Goal: Task Accomplishment & Management: Complete application form

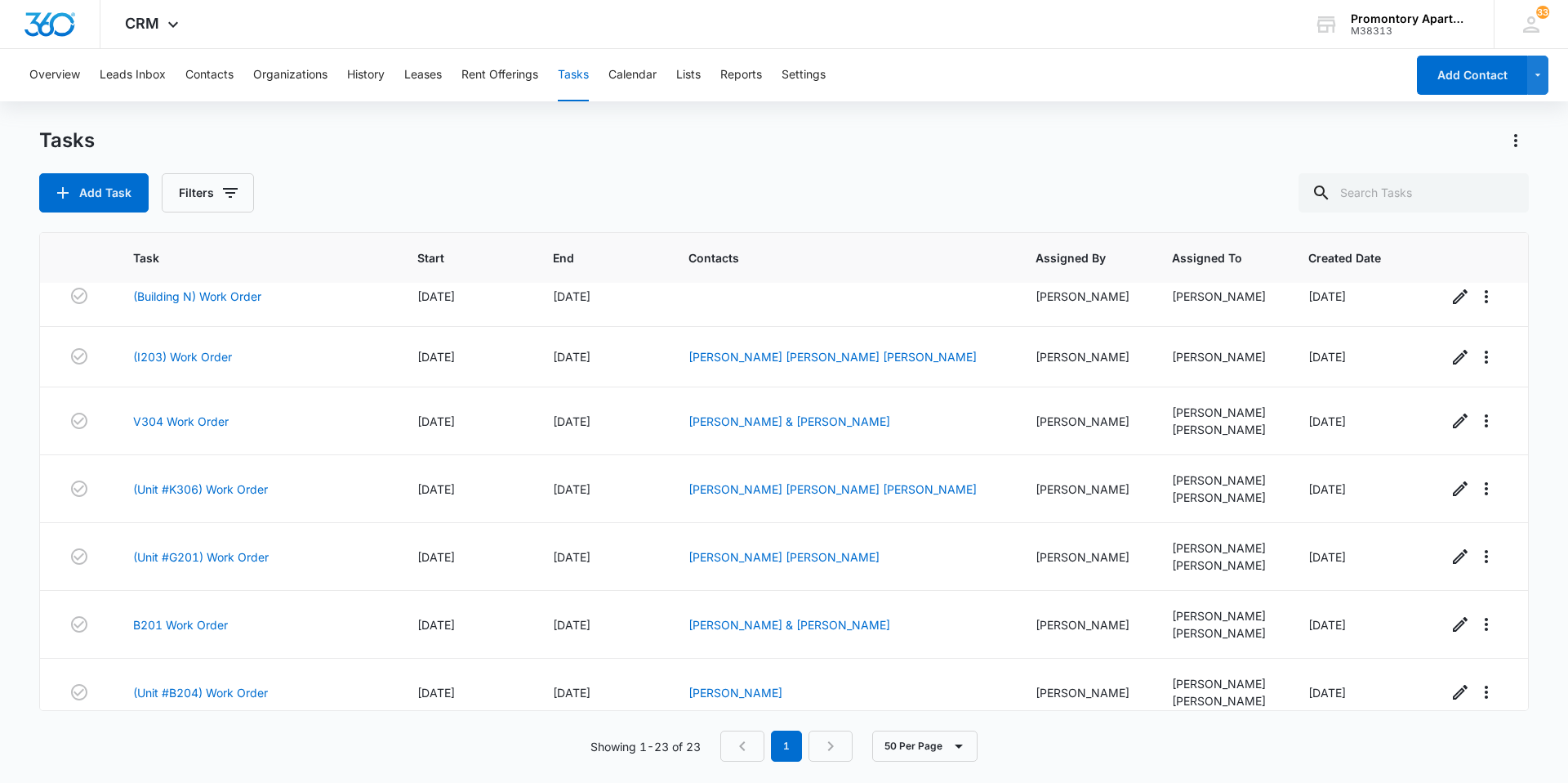
scroll to position [888, 0]
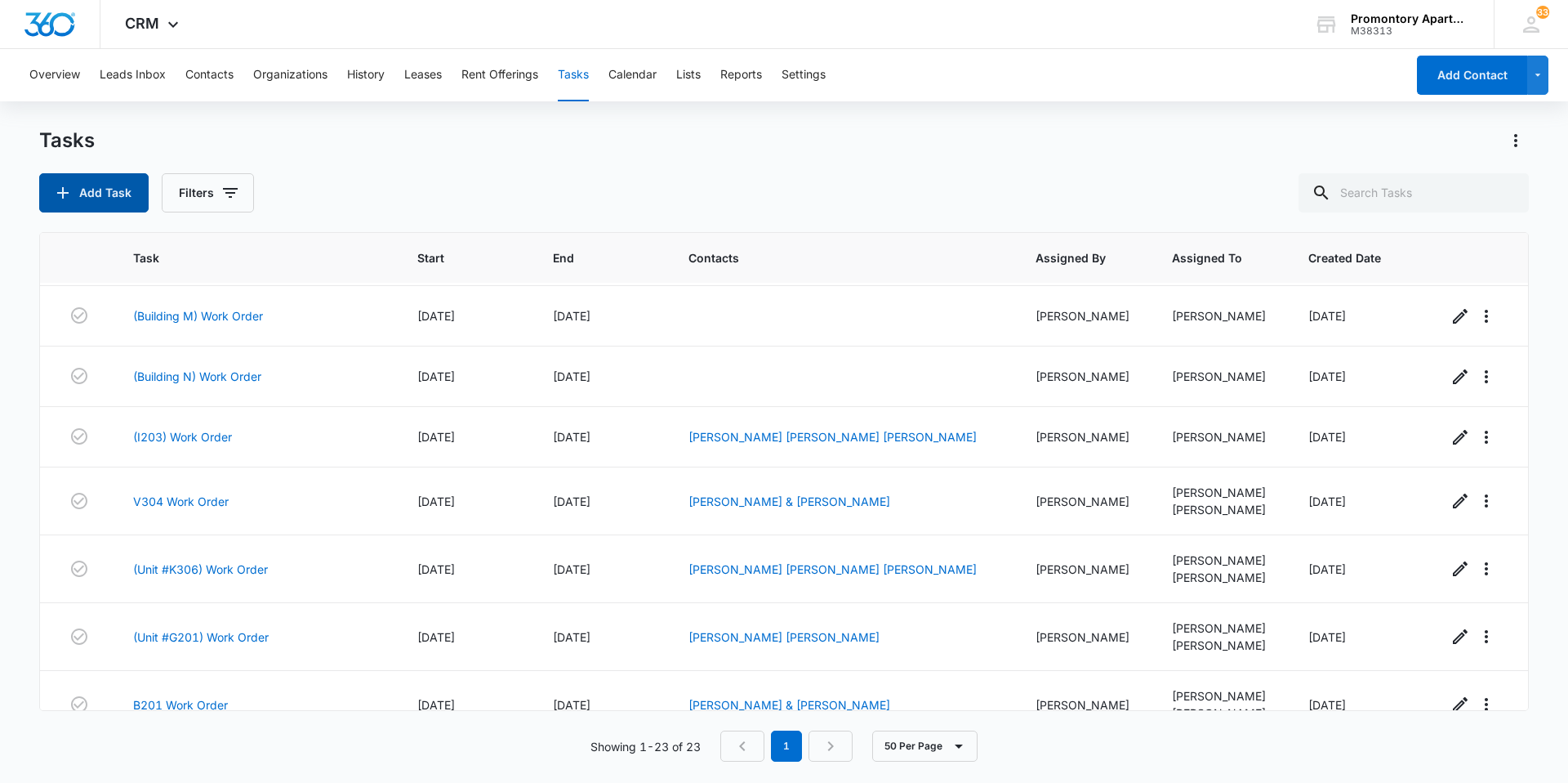
click at [77, 204] on button "Add Task" at bounding box center [94, 193] width 109 height 39
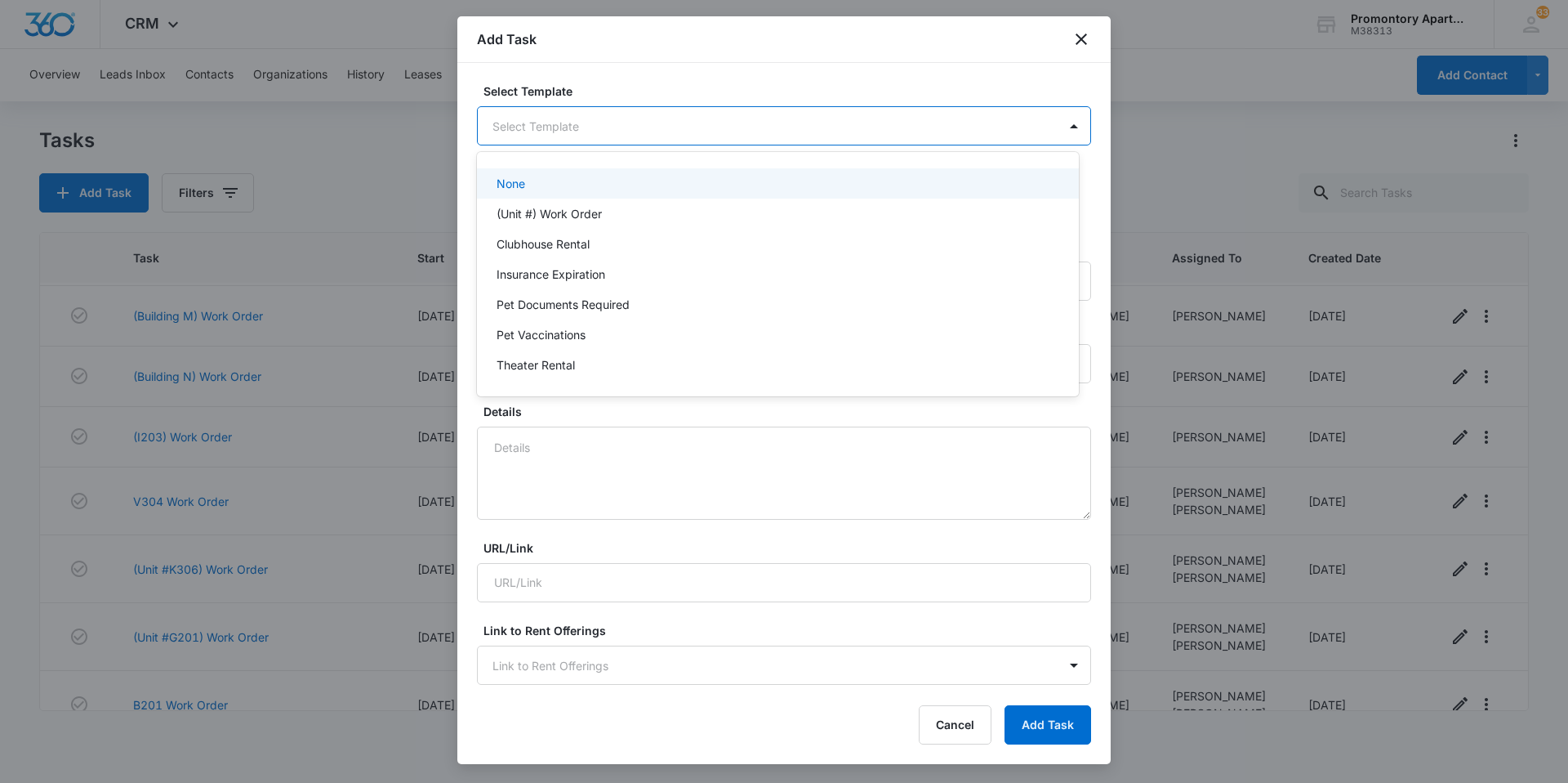
drag, startPoint x: 702, startPoint y: 125, endPoint x: 687, endPoint y: 122, distance: 15.3
click at [703, 122] on body "CRM Apps Reputation Websites Forms CRM Email Social Content Files Brand Setting…" at bounding box center [784, 391] width 1568 height 783
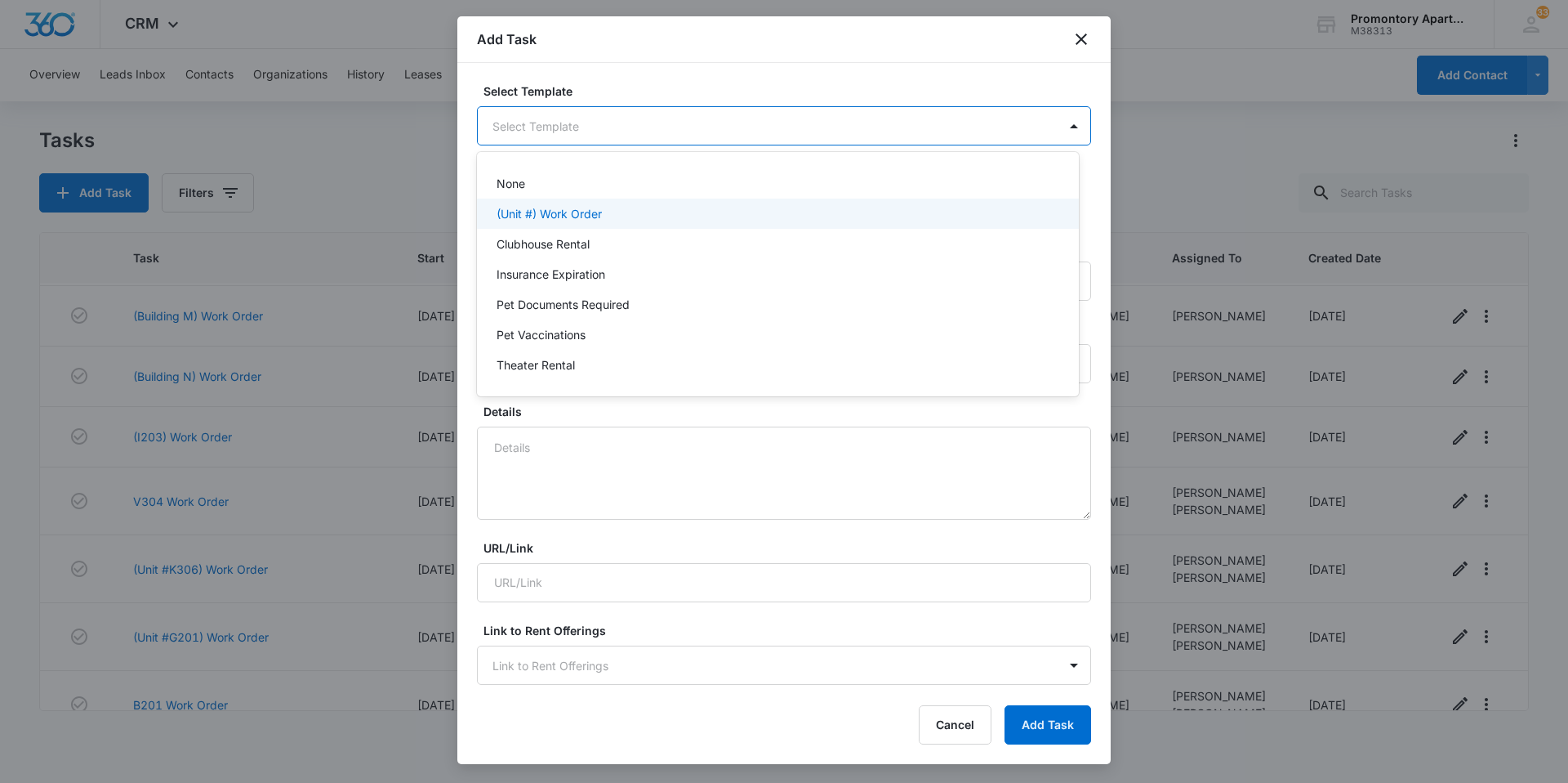
click at [573, 213] on p "(Unit #) Work Order" at bounding box center [549, 214] width 105 height 17
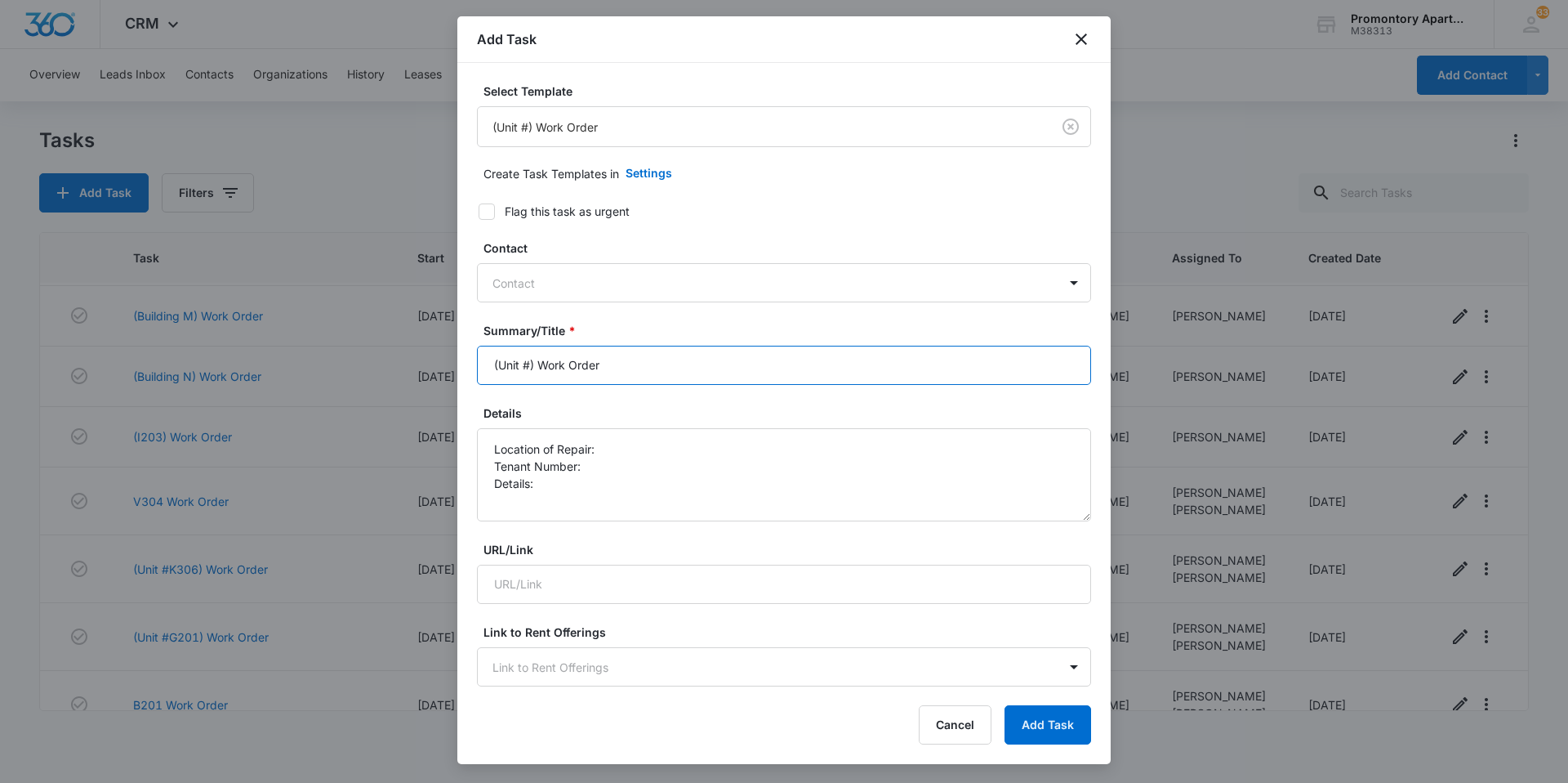
click at [613, 378] on input "(Unit #) Work Order" at bounding box center [784, 365] width 614 height 39
click at [526, 360] on input "(Unit #) Work Order" at bounding box center [784, 365] width 614 height 39
click at [533, 362] on input "(Unit #) Work Order" at bounding box center [784, 365] width 614 height 39
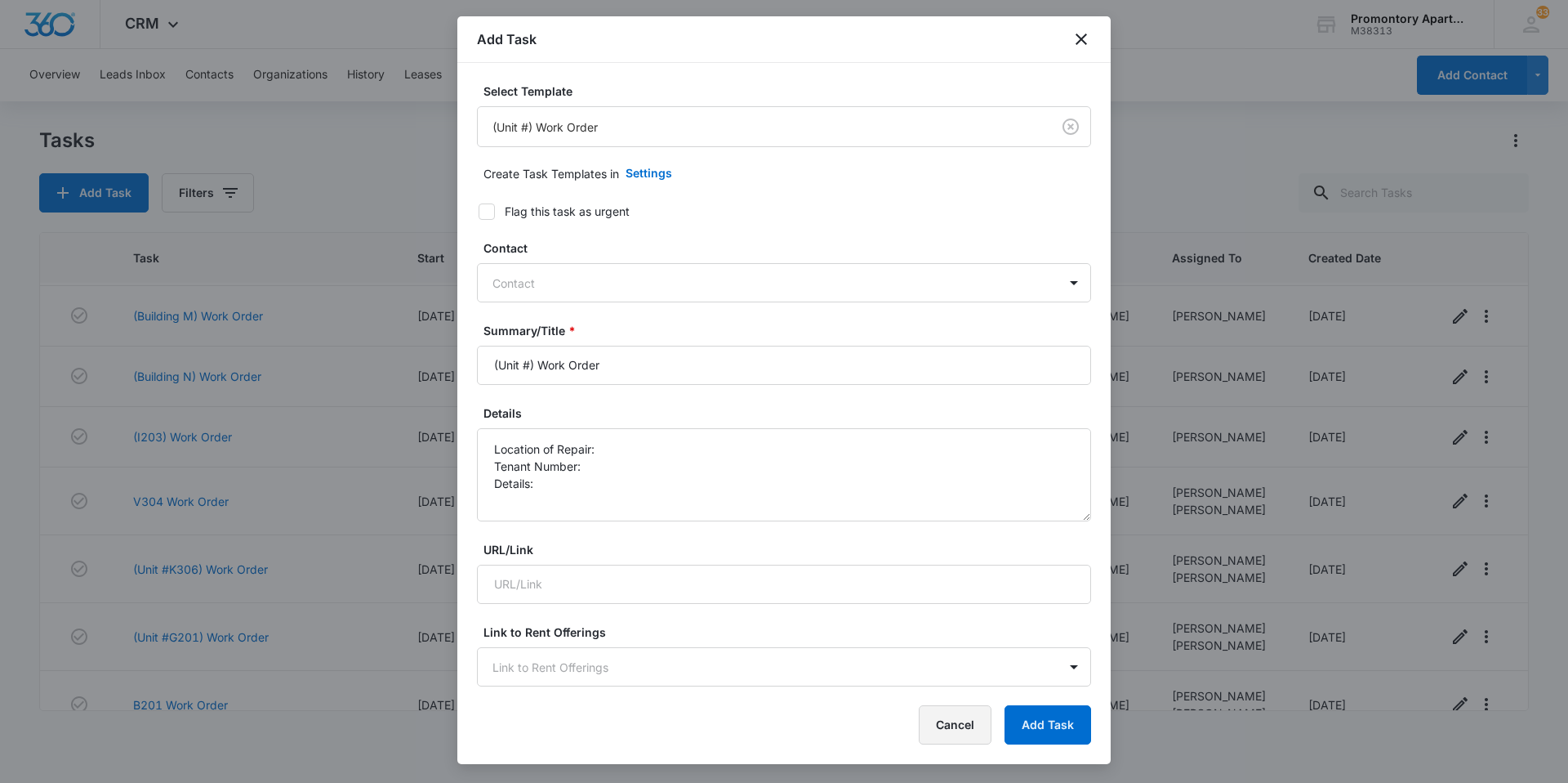
click at [945, 739] on button "Cancel" at bounding box center [955, 725] width 73 height 39
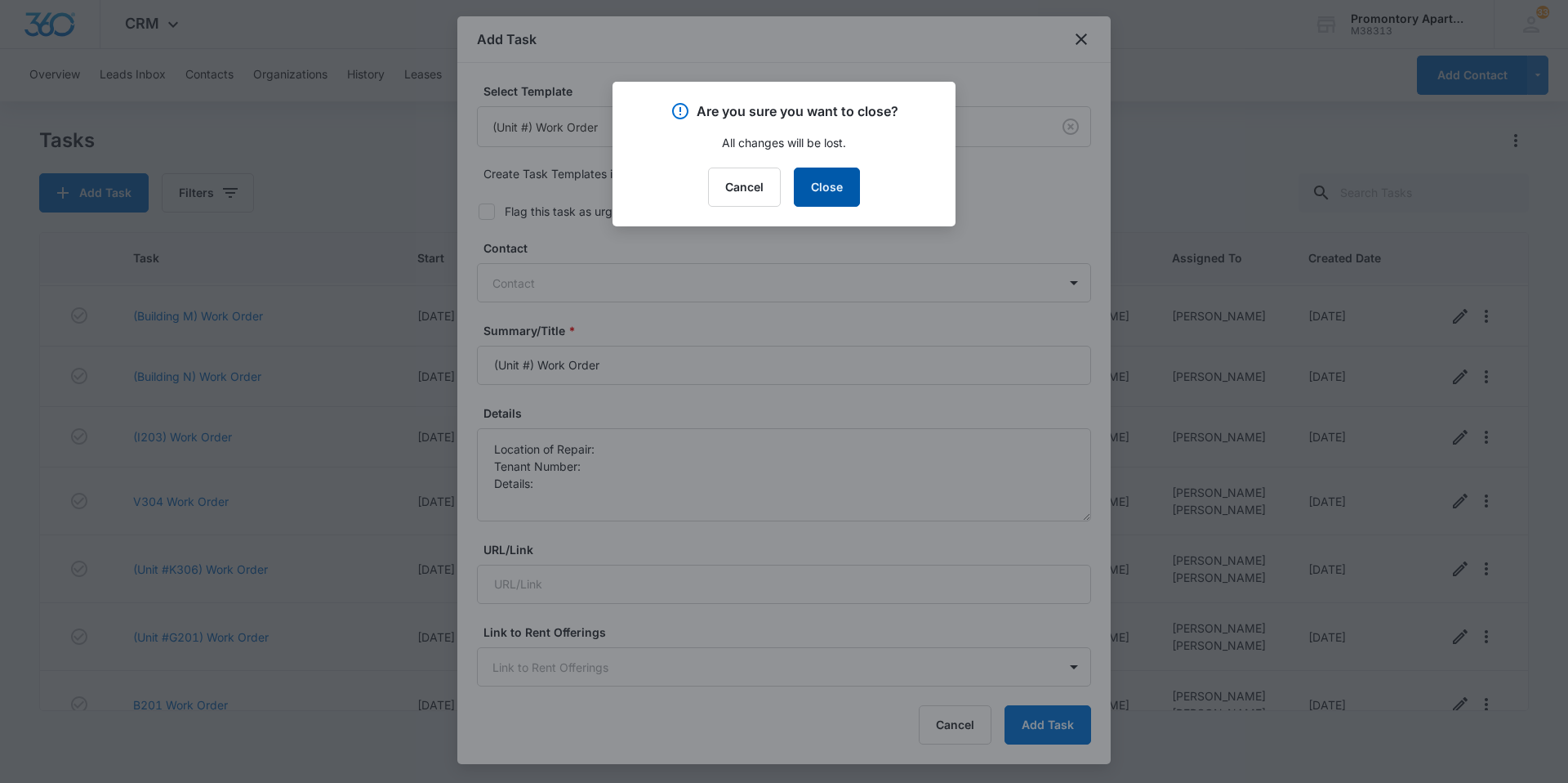
click at [818, 183] on button "Close" at bounding box center [827, 187] width 66 height 39
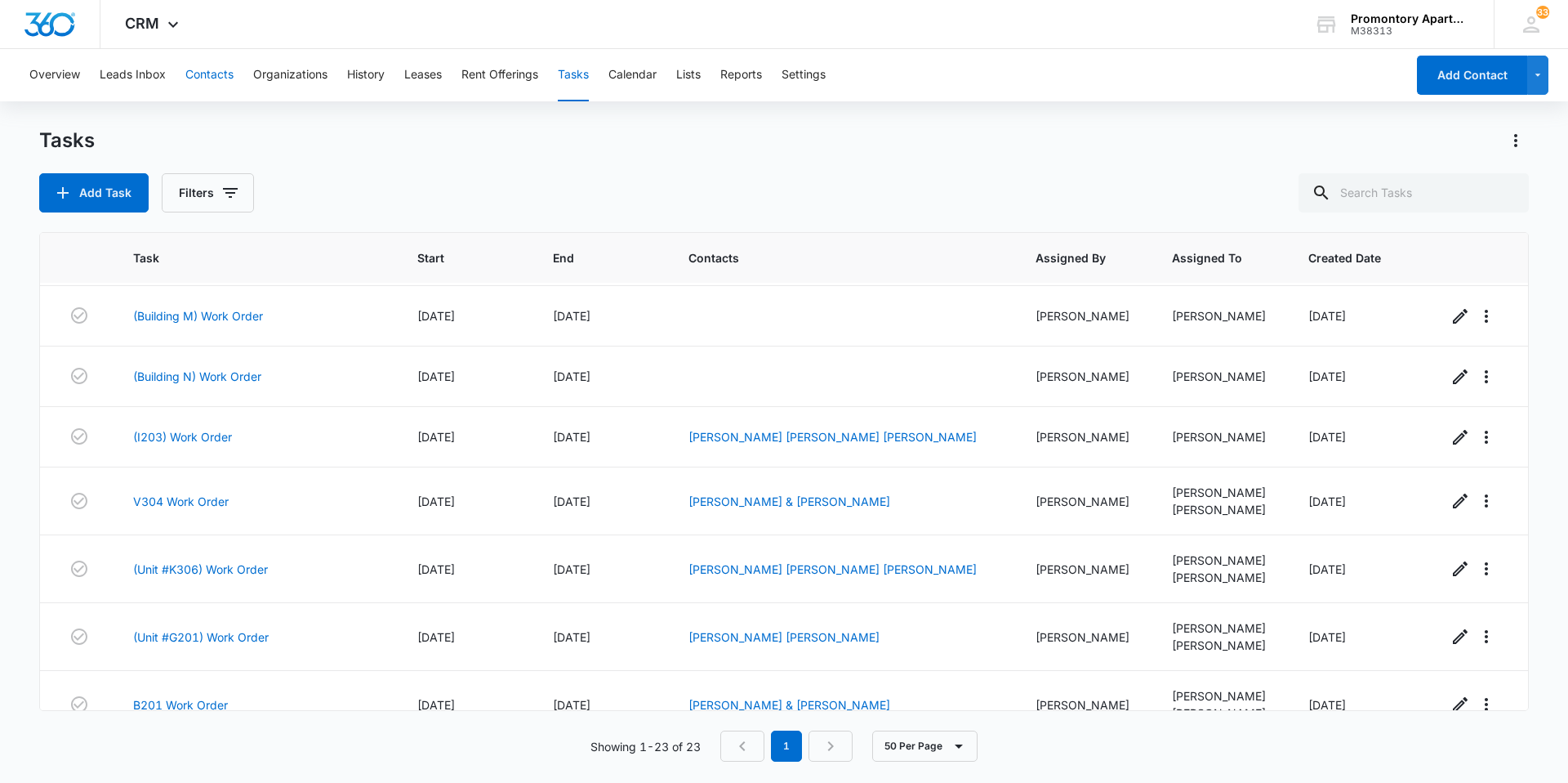
click at [211, 74] on button "Contacts" at bounding box center [210, 75] width 48 height 53
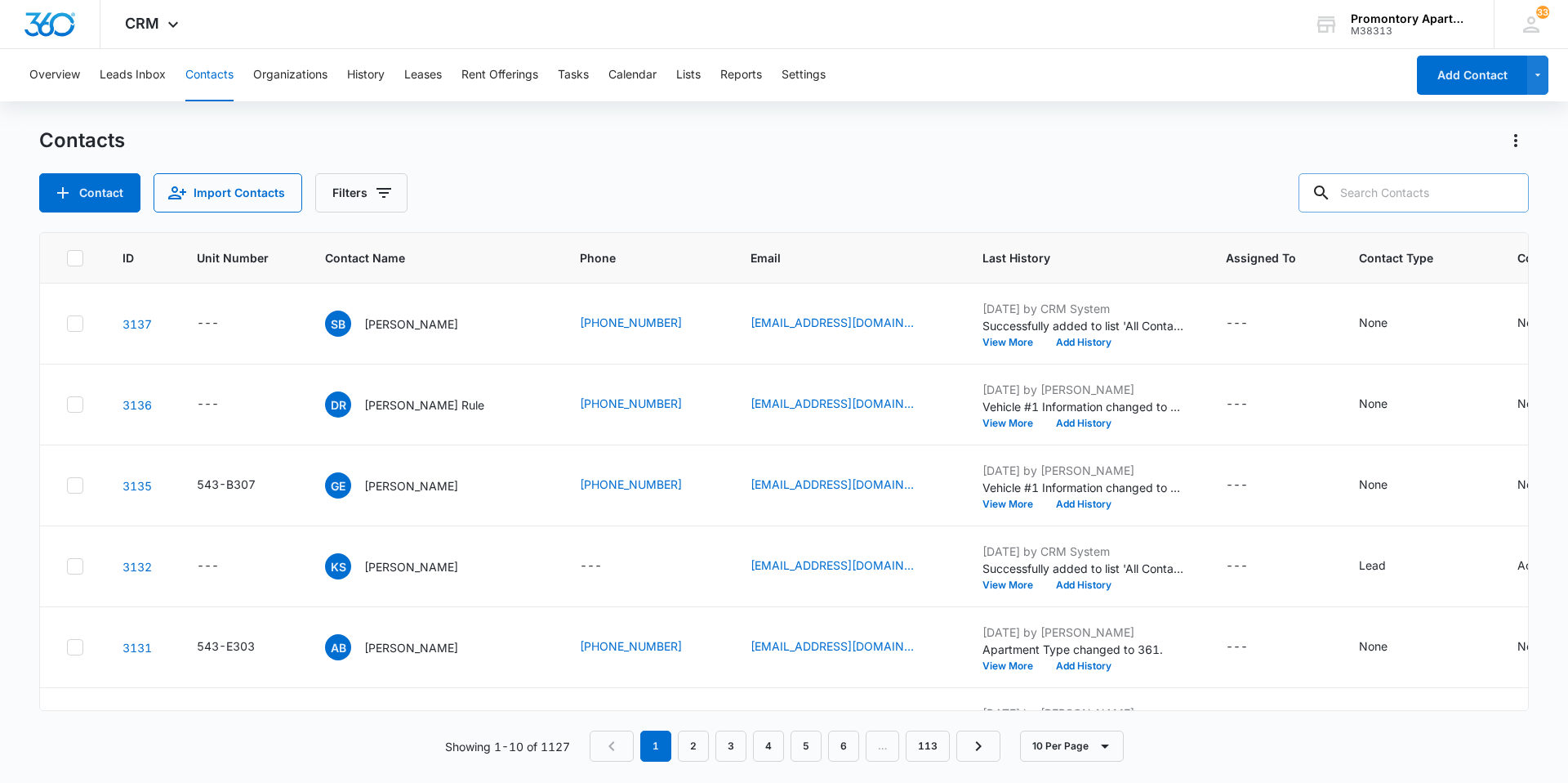
click at [1428, 196] on input "text" at bounding box center [1414, 193] width 230 height 39
type input "l103"
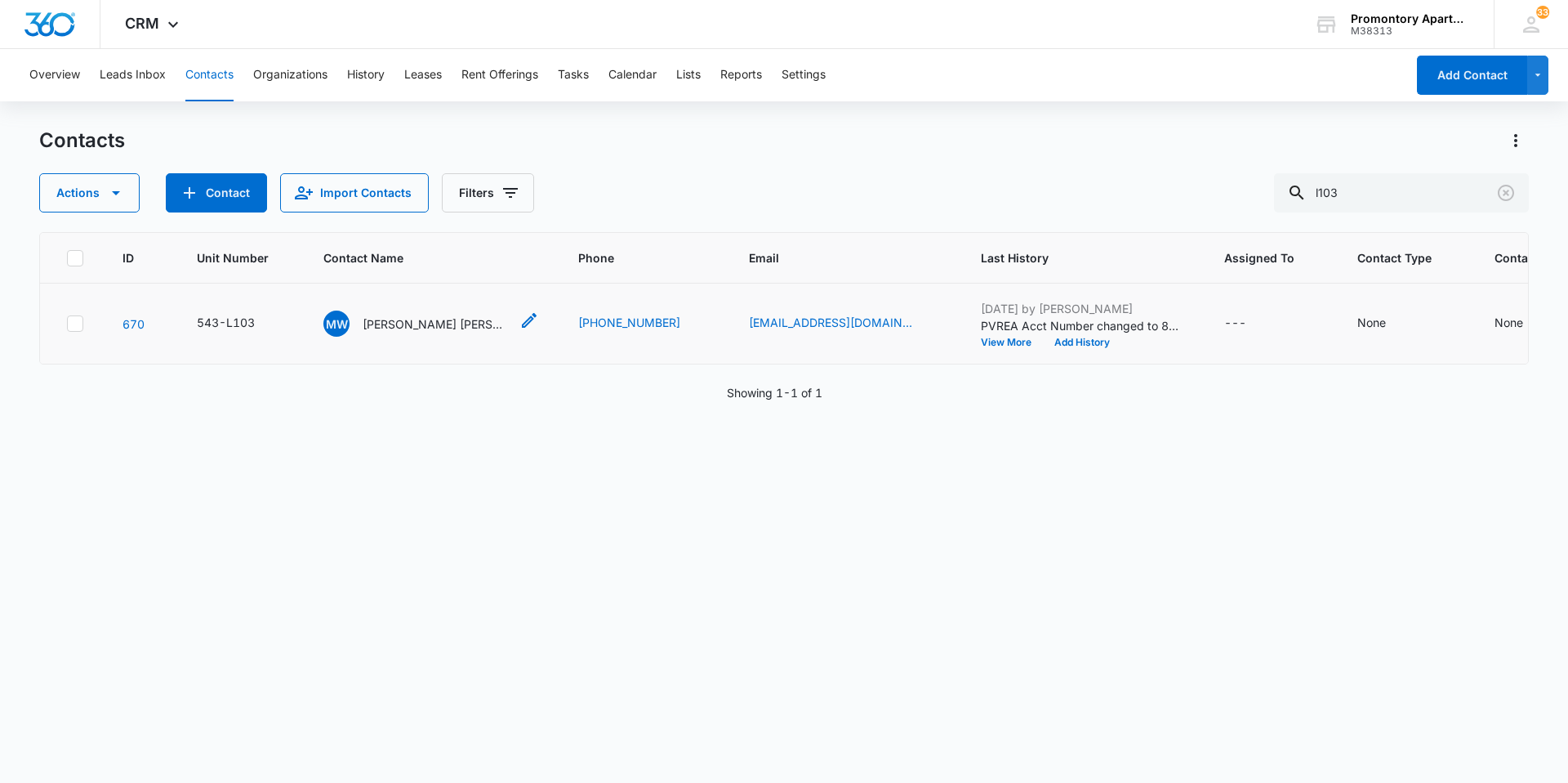
click at [334, 318] on span "MW" at bounding box center [336, 323] width 26 height 26
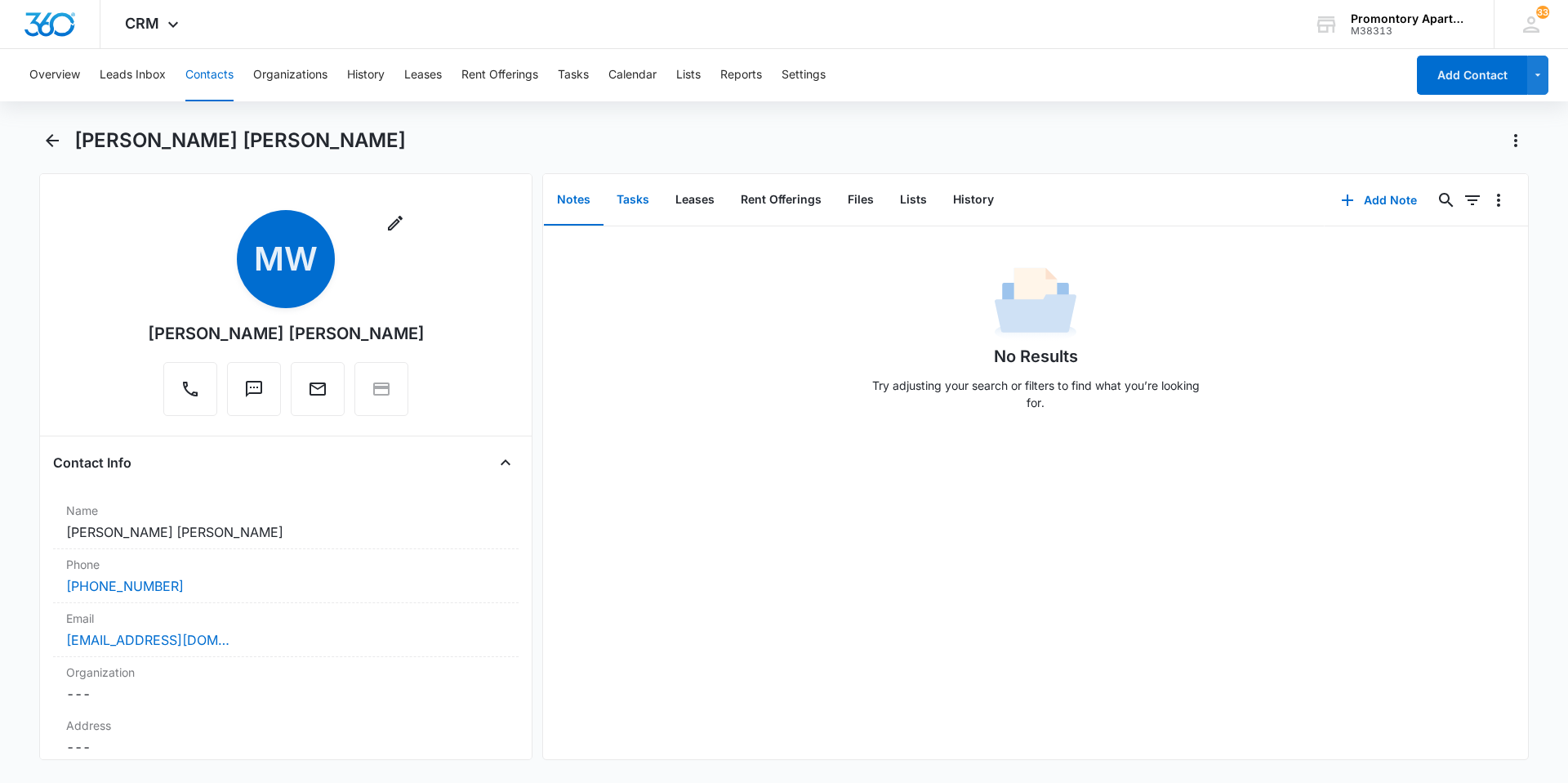
click at [637, 200] on button "Tasks" at bounding box center [632, 199] width 58 height 51
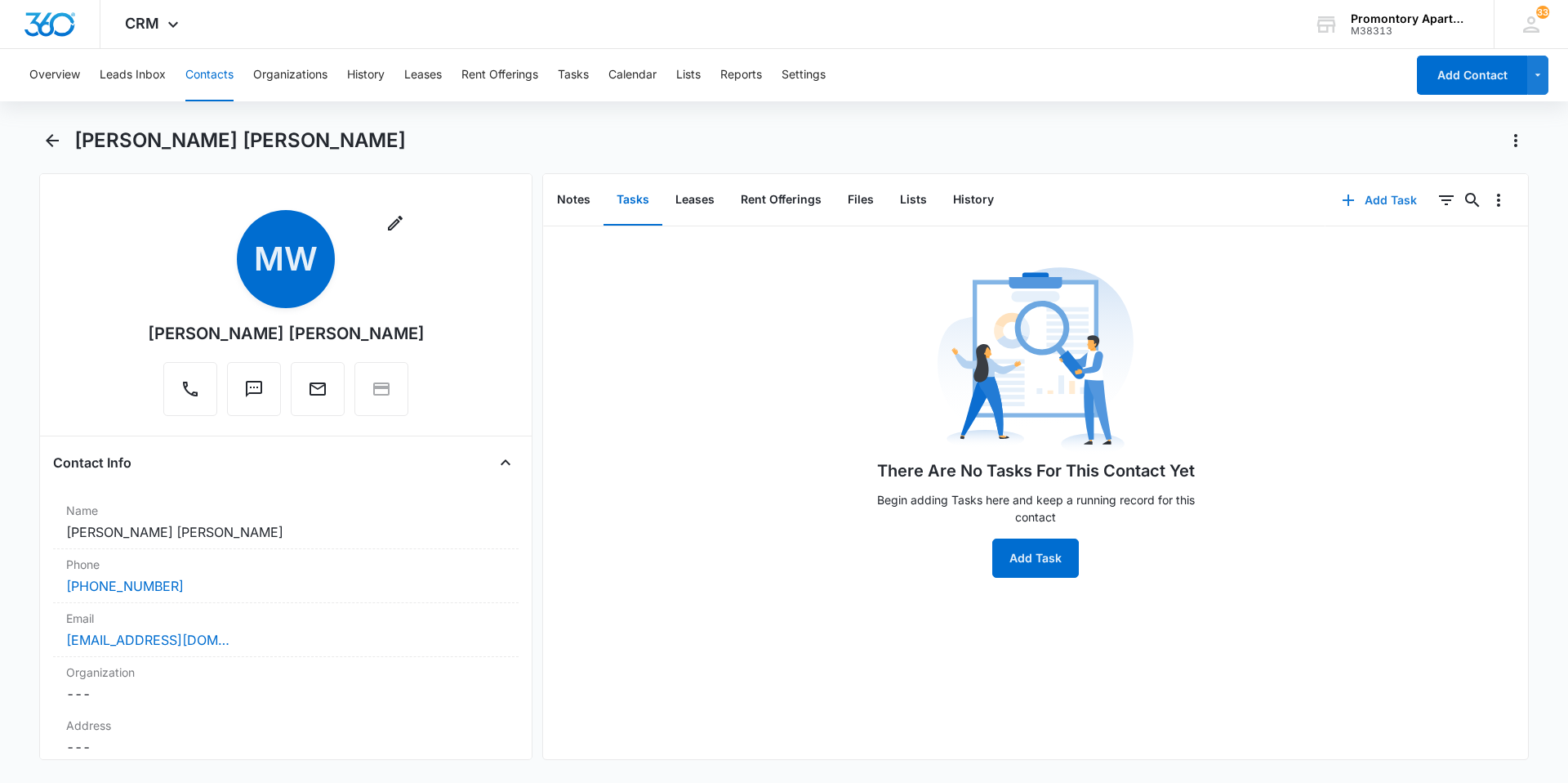
click at [1362, 202] on button "Add Task" at bounding box center [1379, 199] width 108 height 39
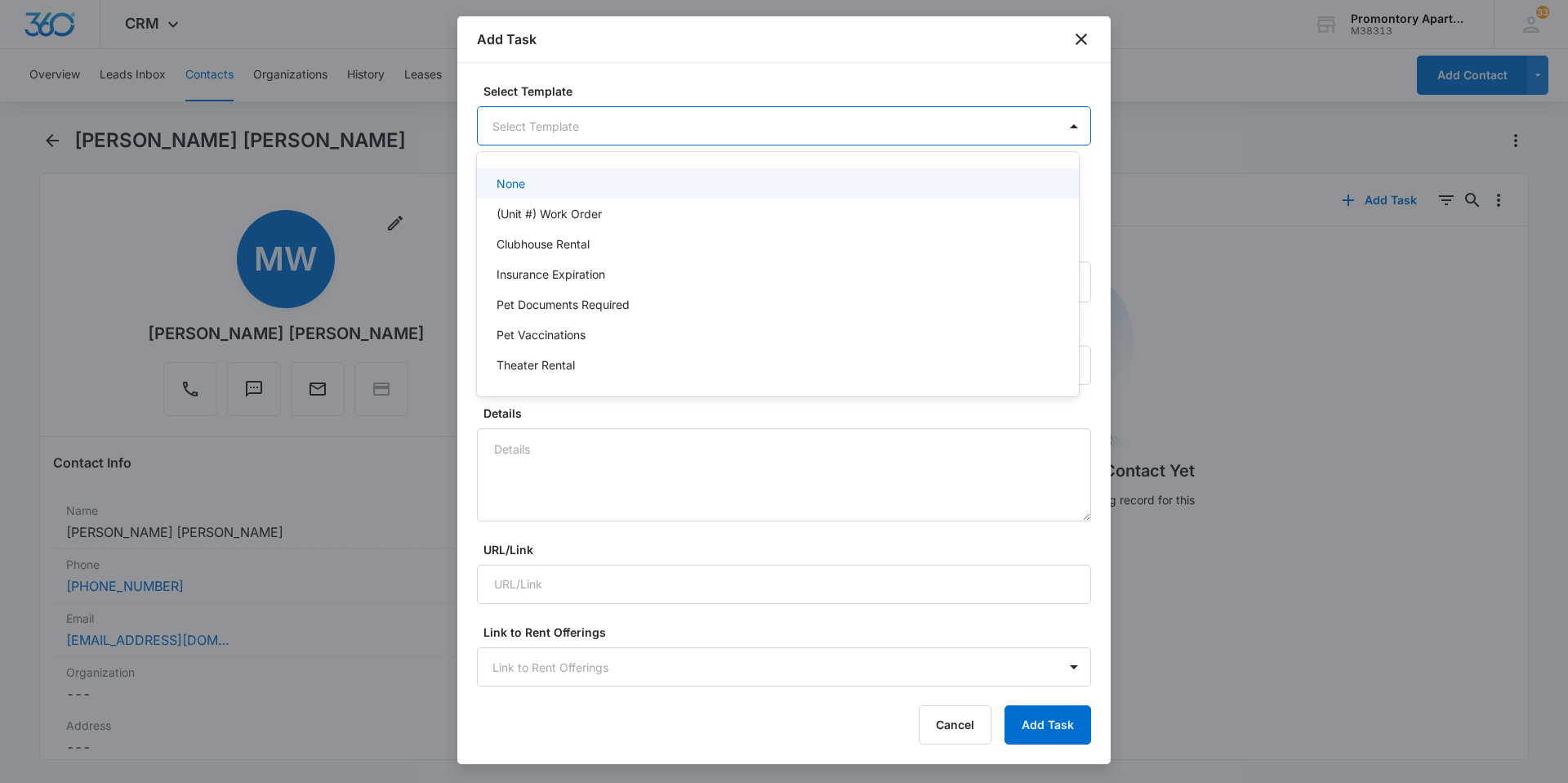
click at [606, 127] on body "CRM Apps Reputation Websites Forms CRM Email Social Content Files Brand Setting…" at bounding box center [784, 391] width 1568 height 783
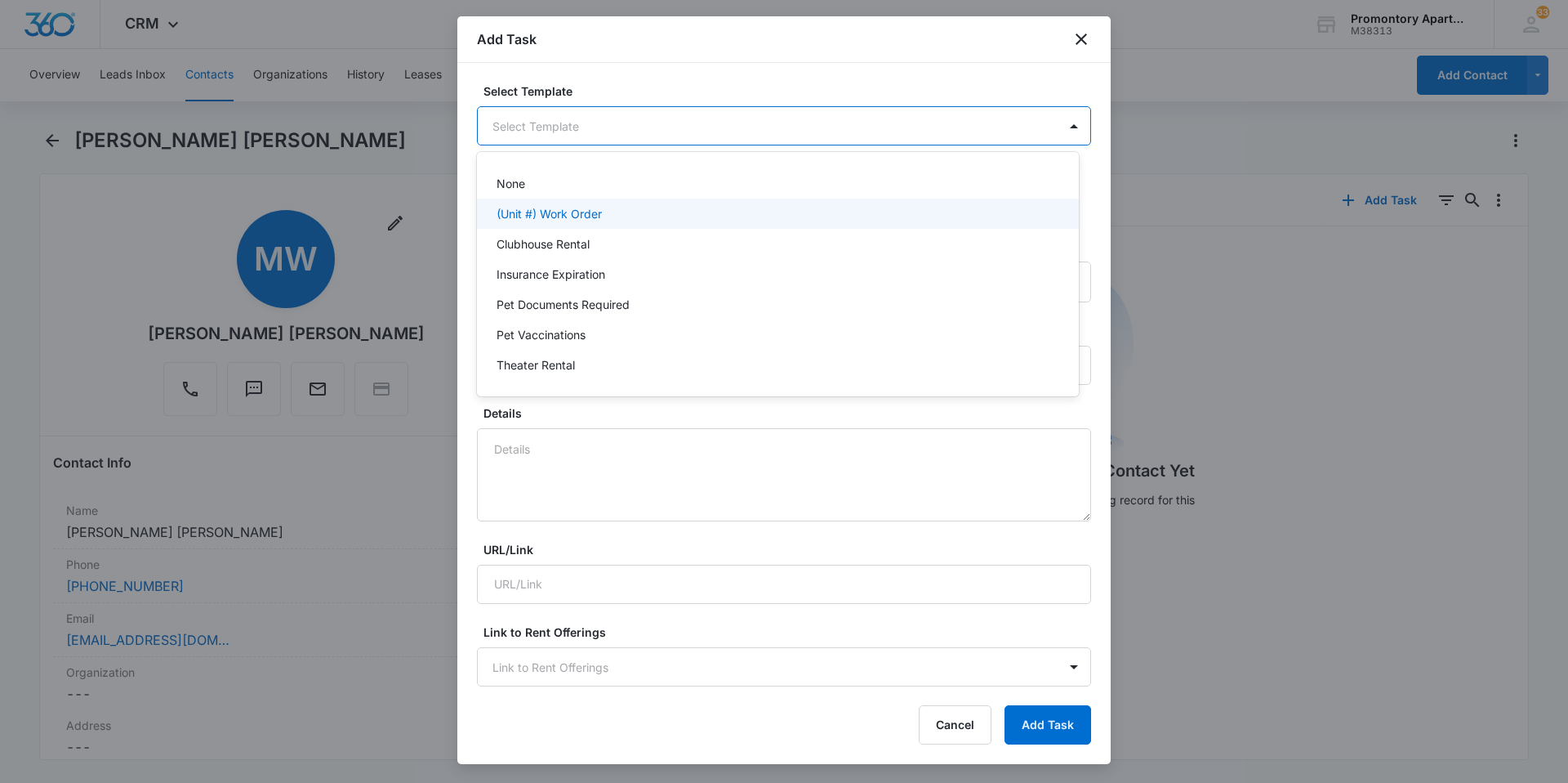
click at [541, 213] on p "(Unit #) Work Order" at bounding box center [549, 214] width 105 height 17
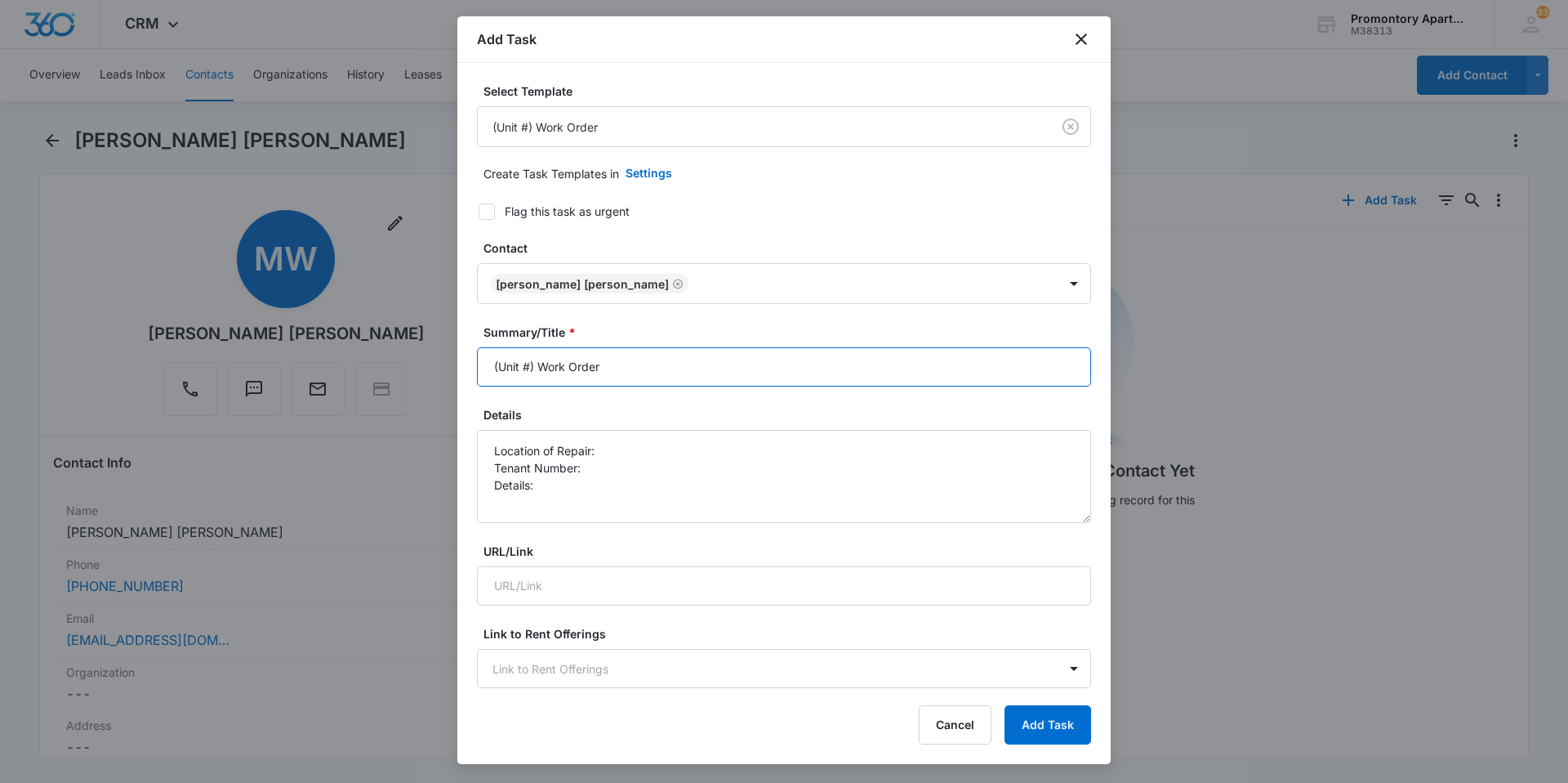
click at [524, 366] on input "(Unit #) Work Order" at bounding box center [784, 366] width 614 height 39
click at [532, 364] on input "(Unit #) Work Order" at bounding box center [784, 366] width 614 height 39
type input "(Unit #L103) Work Order"
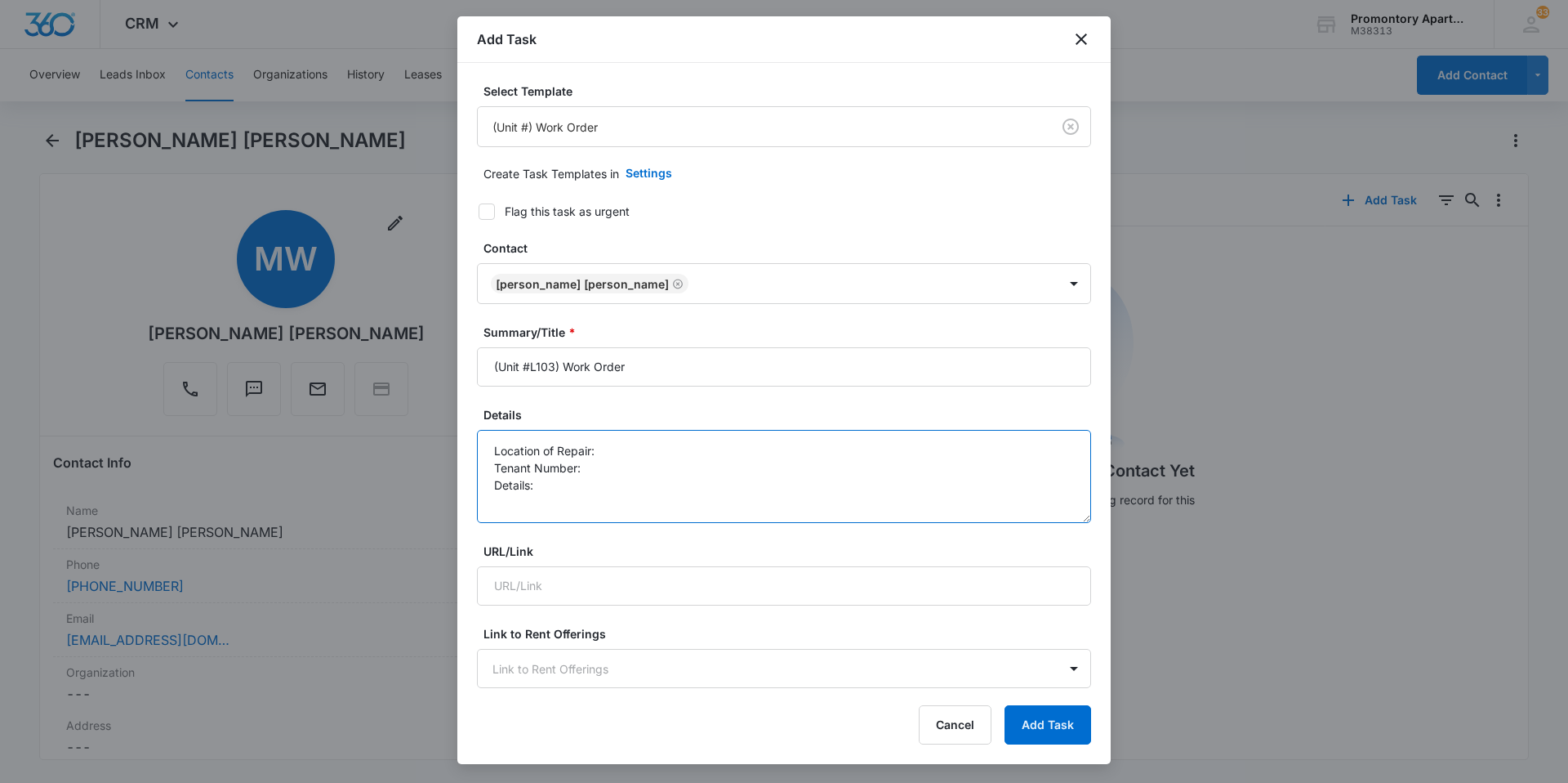
click at [663, 449] on textarea "Location of Repair: Tenant Number: Details:" at bounding box center [784, 476] width 614 height 93
click at [639, 470] on textarea "Location of Repair: screen and patio door Tenant Number: Details:" at bounding box center [784, 476] width 614 height 93
click at [607, 490] on textarea "Location of Repair: screen and patio door Tenant Number: 9706900214 Details:" at bounding box center [784, 476] width 614 height 93
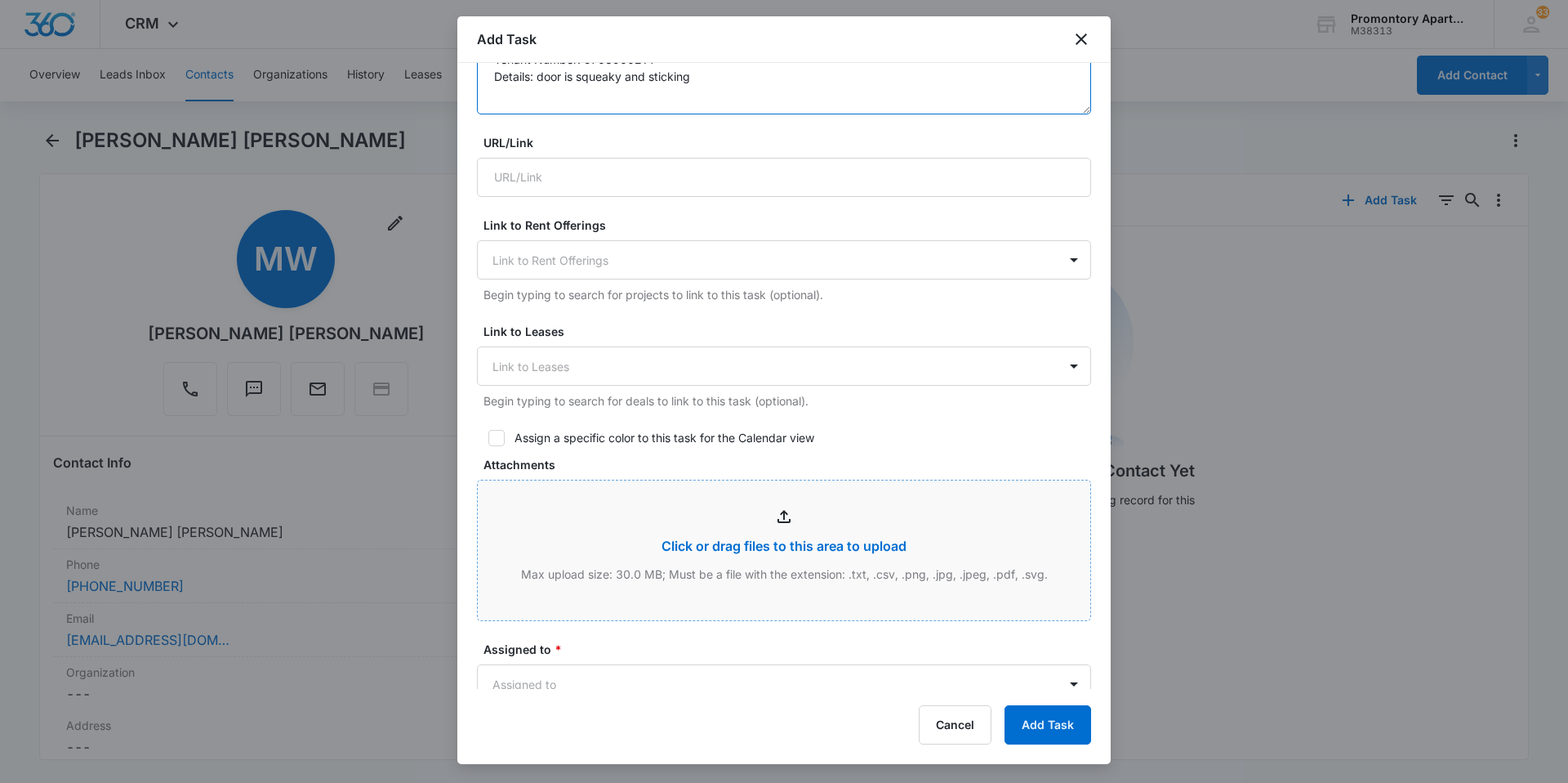
scroll to position [818, 0]
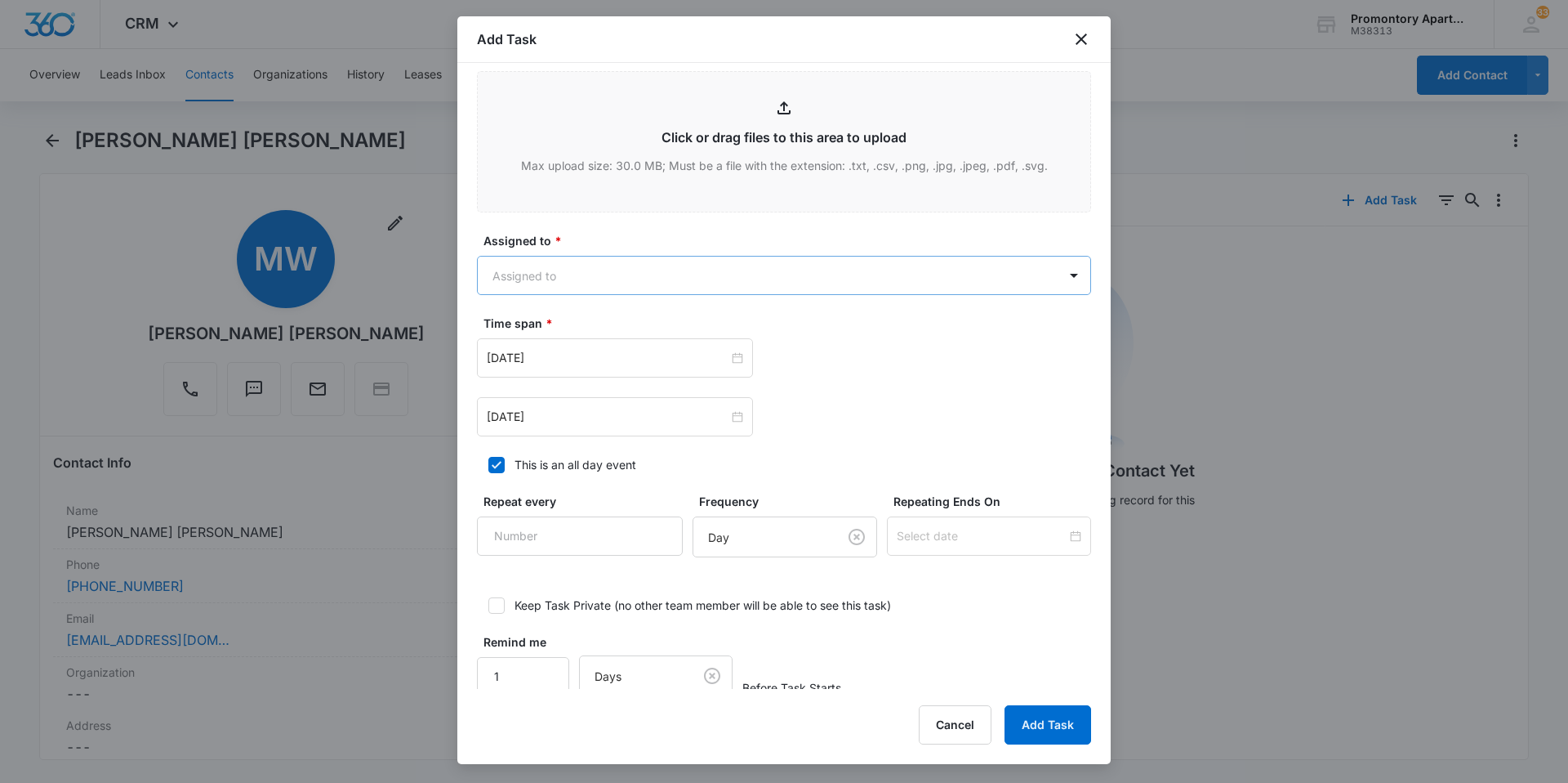
type textarea "Location of Repair: screen and patio door Tenant Number: 9706900214 Details: do…"
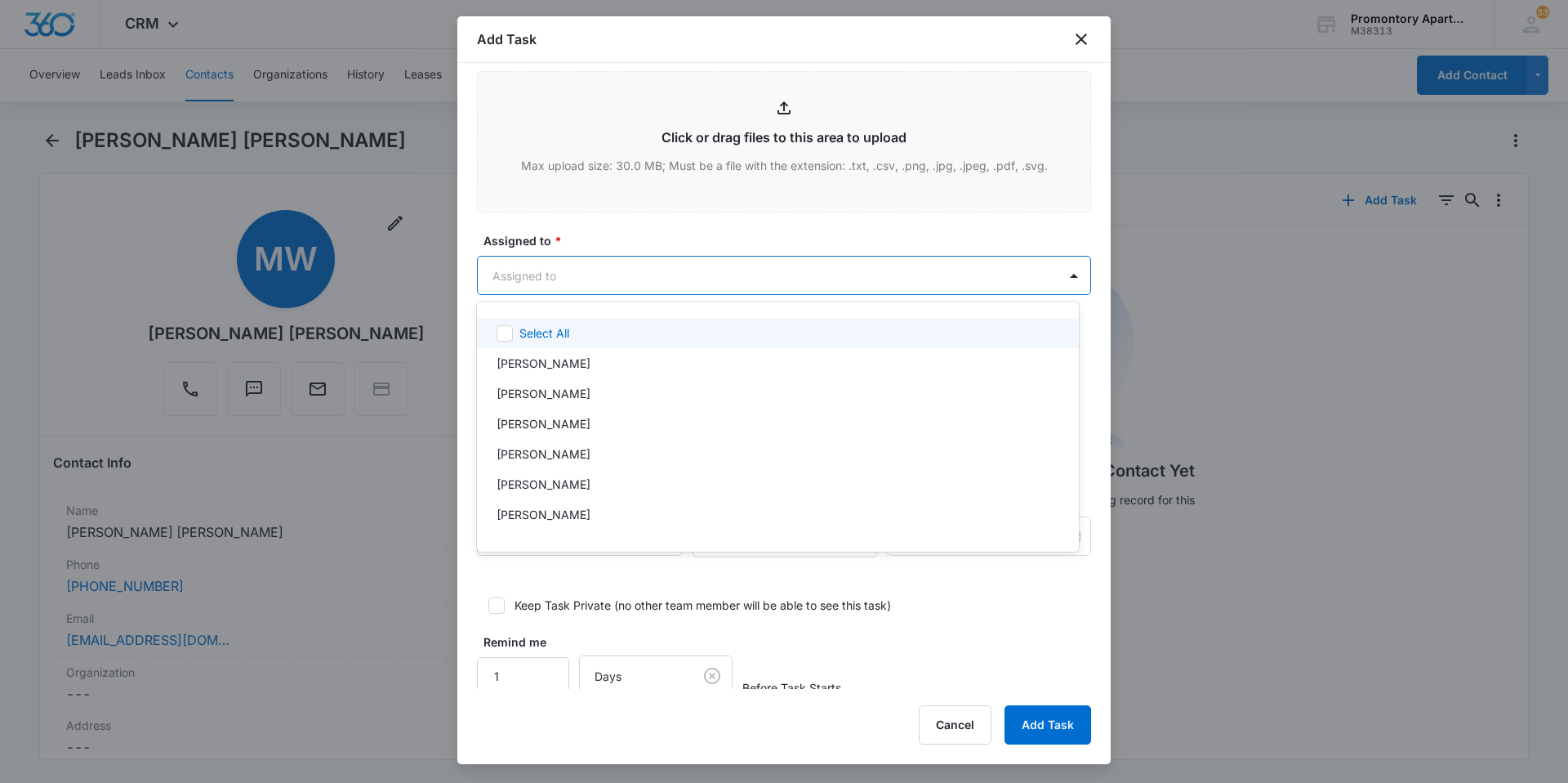
click at [583, 276] on body "CRM Apps Reputation Websites Forms CRM Email Social Content Files Brand Setting…" at bounding box center [784, 391] width 1568 height 783
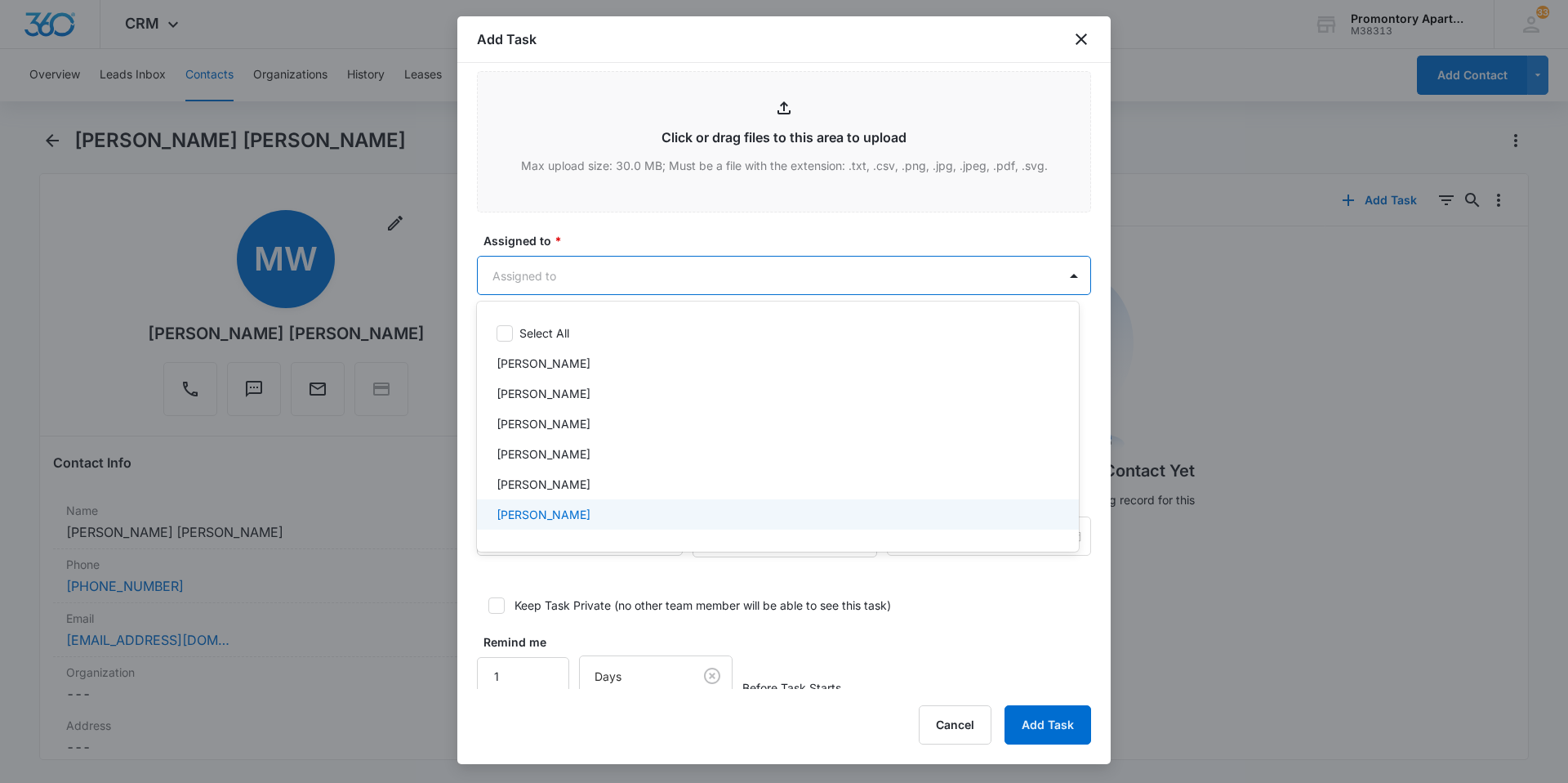
click at [553, 502] on div "[PERSON_NAME]" at bounding box center [778, 515] width 602 height 31
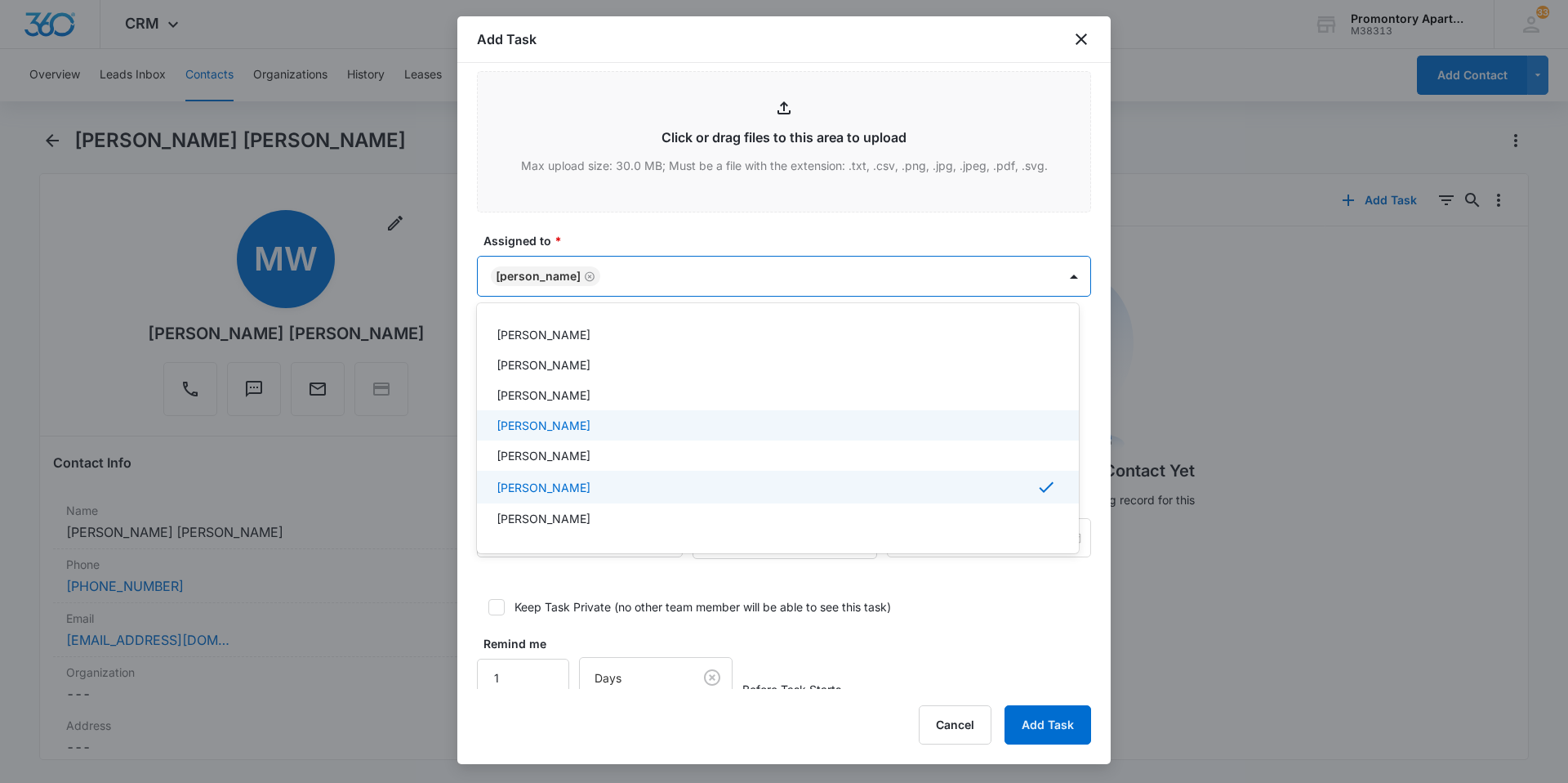
scroll to position [81, 0]
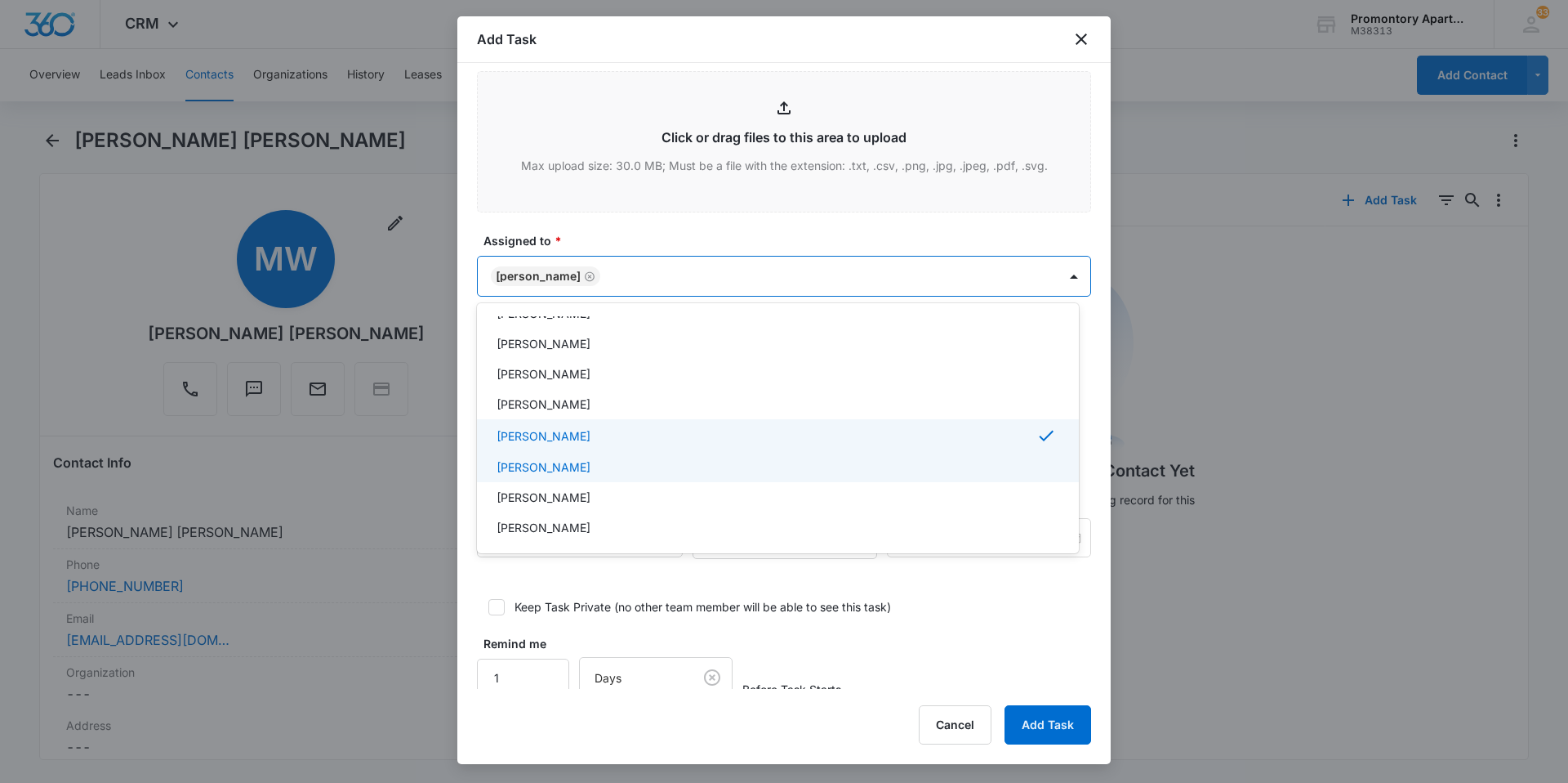
click at [554, 461] on p "[PERSON_NAME]" at bounding box center [543, 467] width 94 height 17
click at [658, 580] on div at bounding box center [784, 391] width 1568 height 783
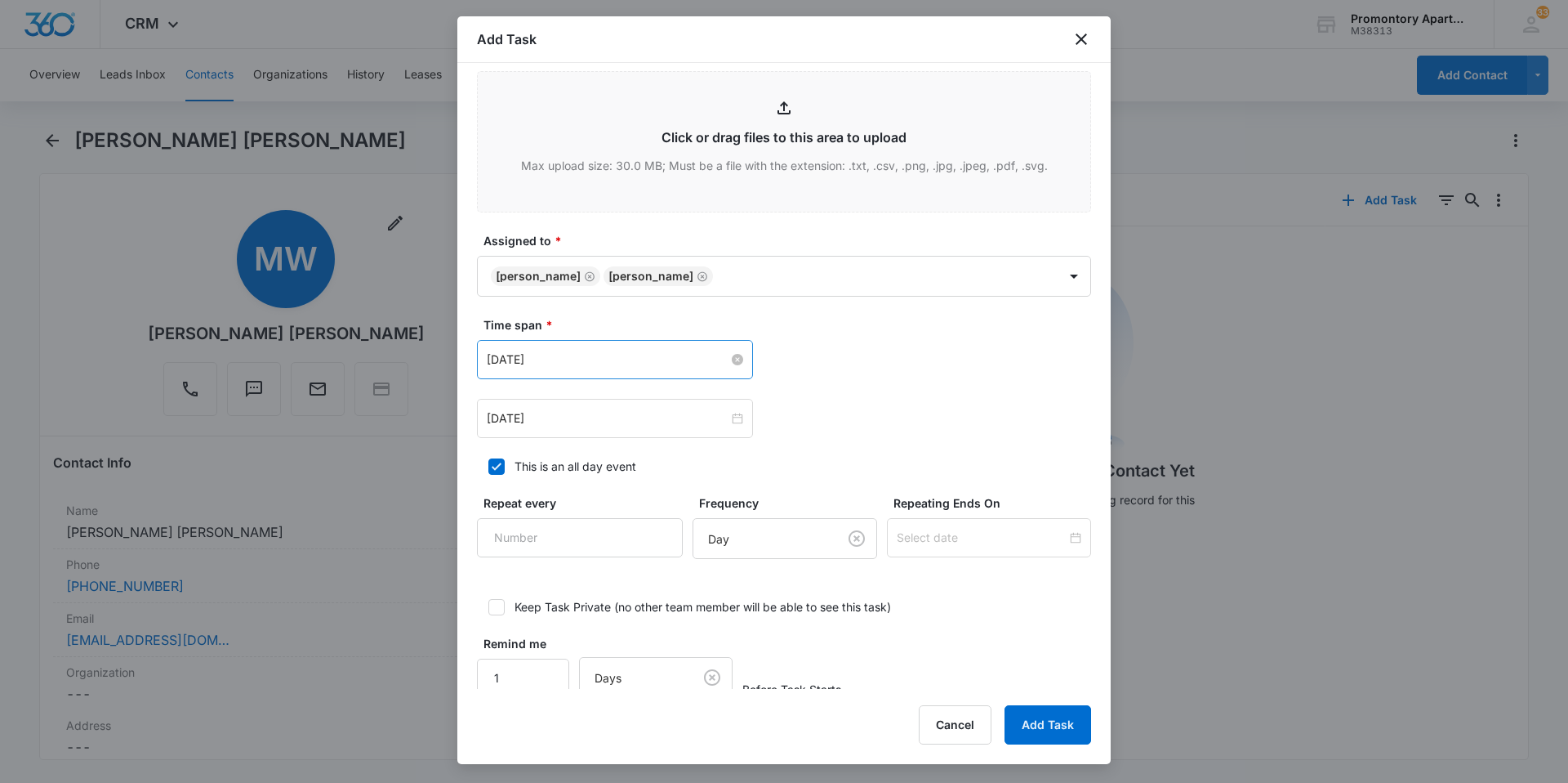
click at [622, 359] on input "[DATE]" at bounding box center [607, 359] width 241 height 18
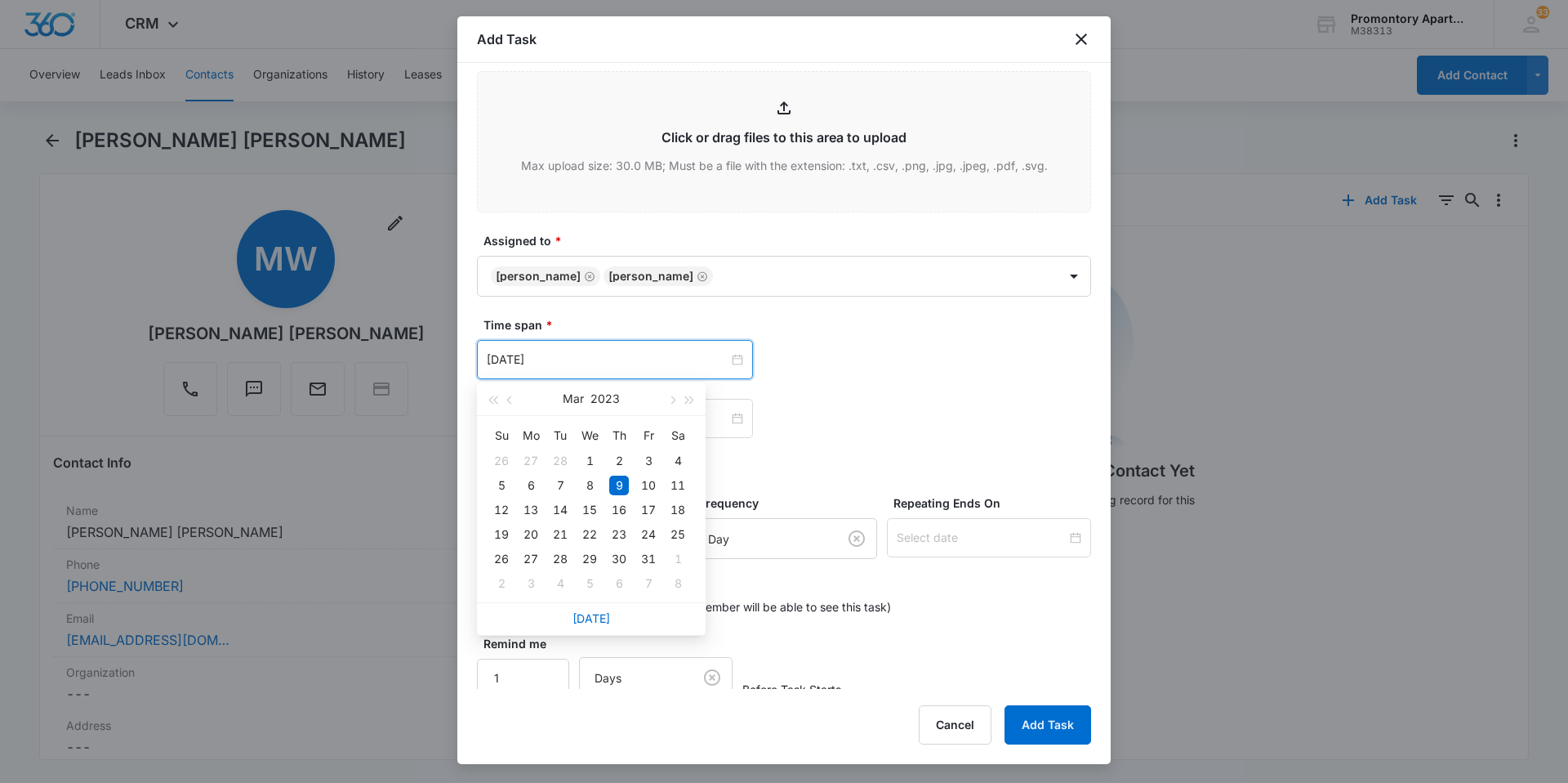
click at [613, 611] on div "[DATE]" at bounding box center [591, 619] width 229 height 33
click at [602, 616] on link "[DATE]" at bounding box center [591, 618] width 37 height 13
type input "[DATE]"
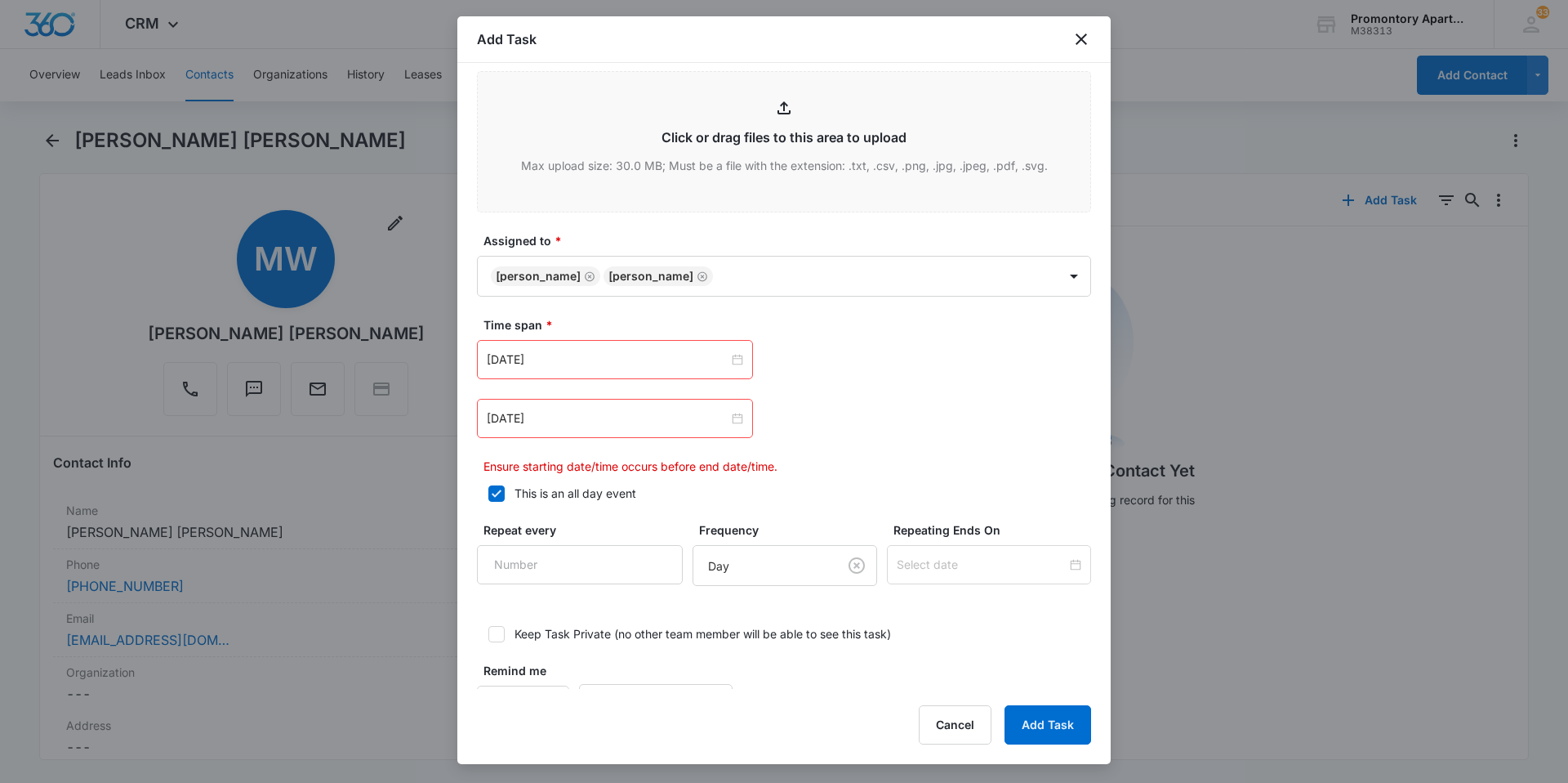
click at [607, 408] on div "[DATE]" at bounding box center [615, 418] width 276 height 39
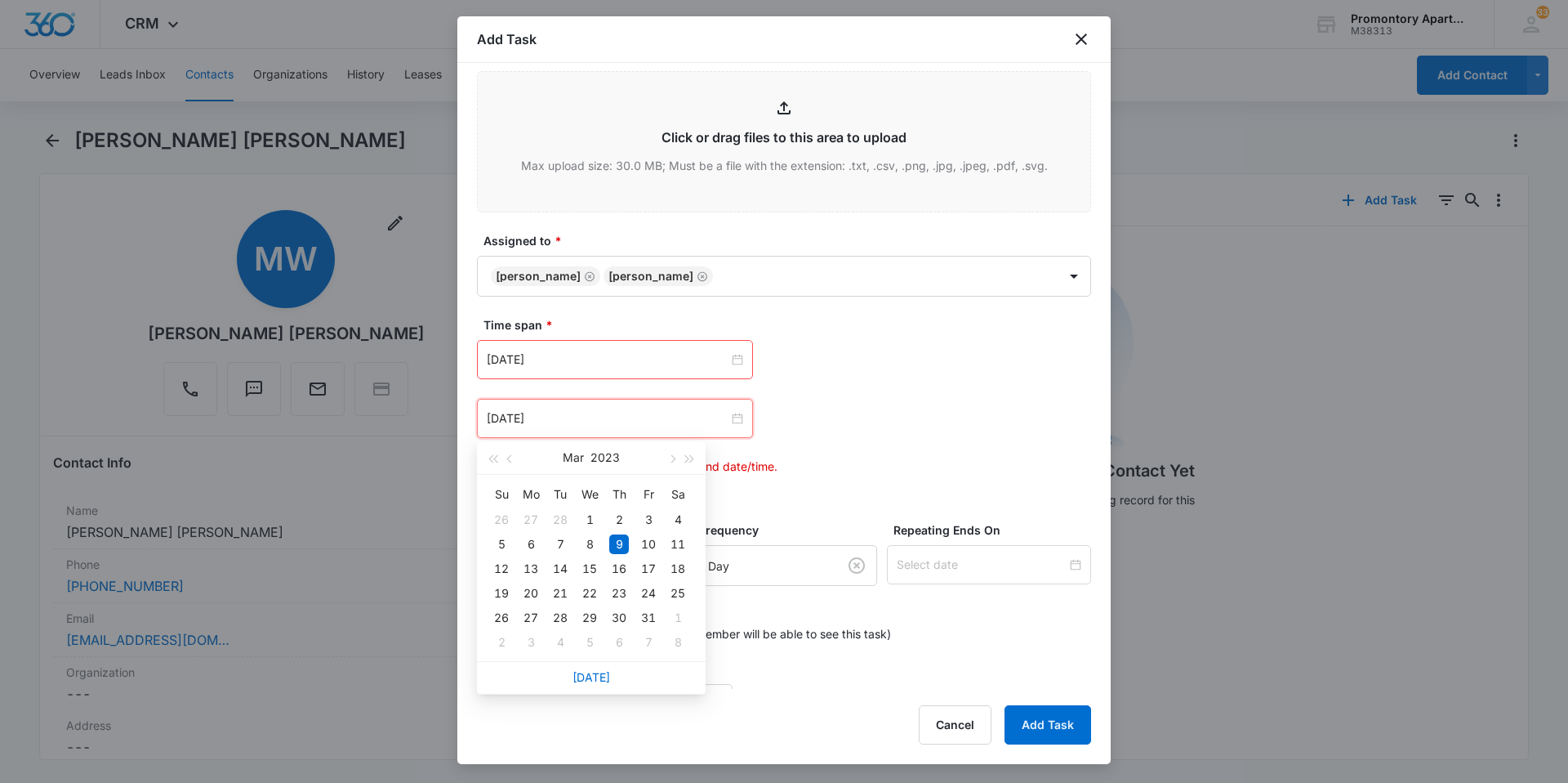
click at [586, 684] on div "[DATE]" at bounding box center [591, 678] width 229 height 33
click at [597, 676] on link "[DATE]" at bounding box center [591, 677] width 37 height 13
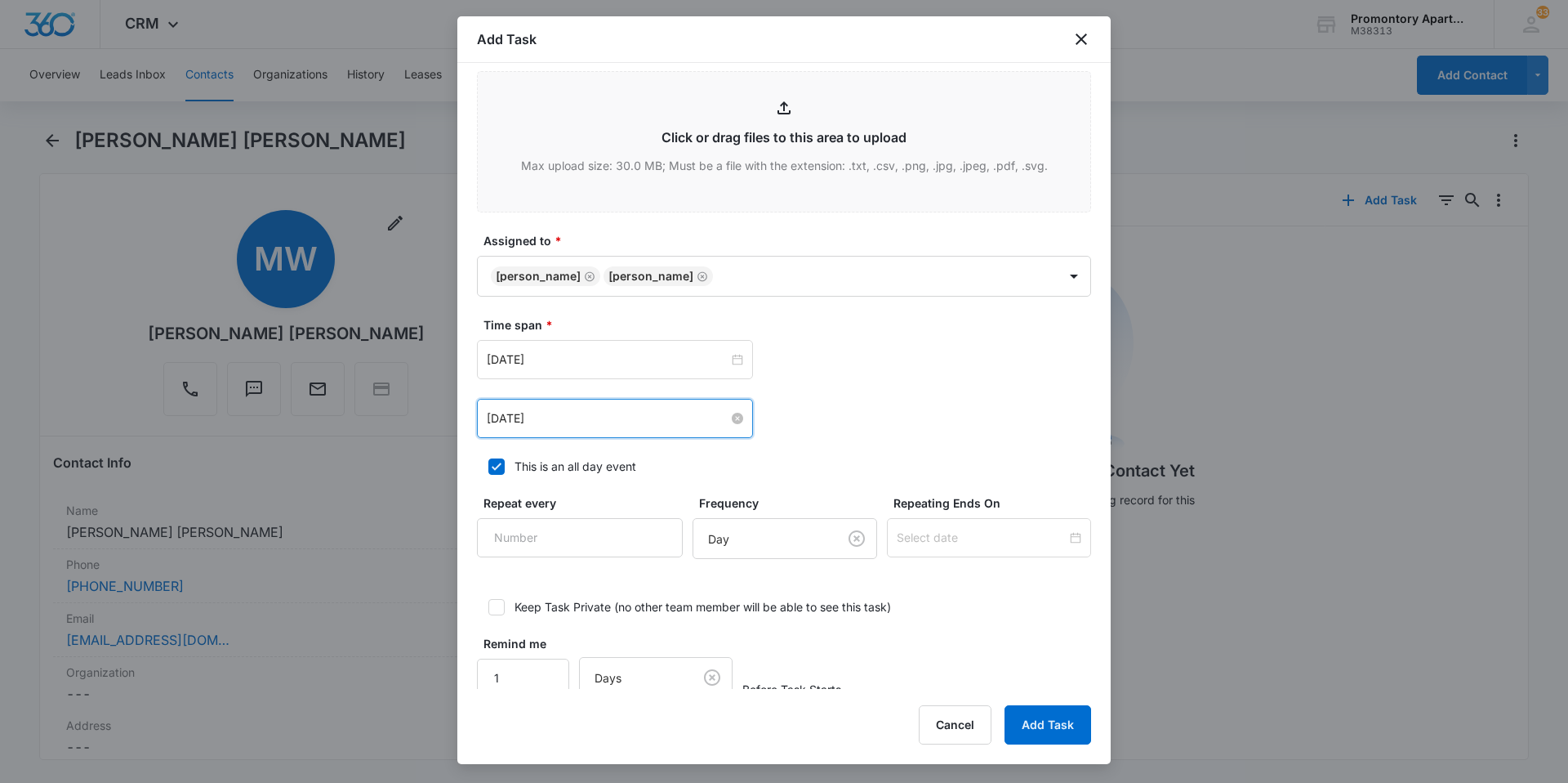
click at [593, 425] on input "[DATE]" at bounding box center [607, 418] width 241 height 18
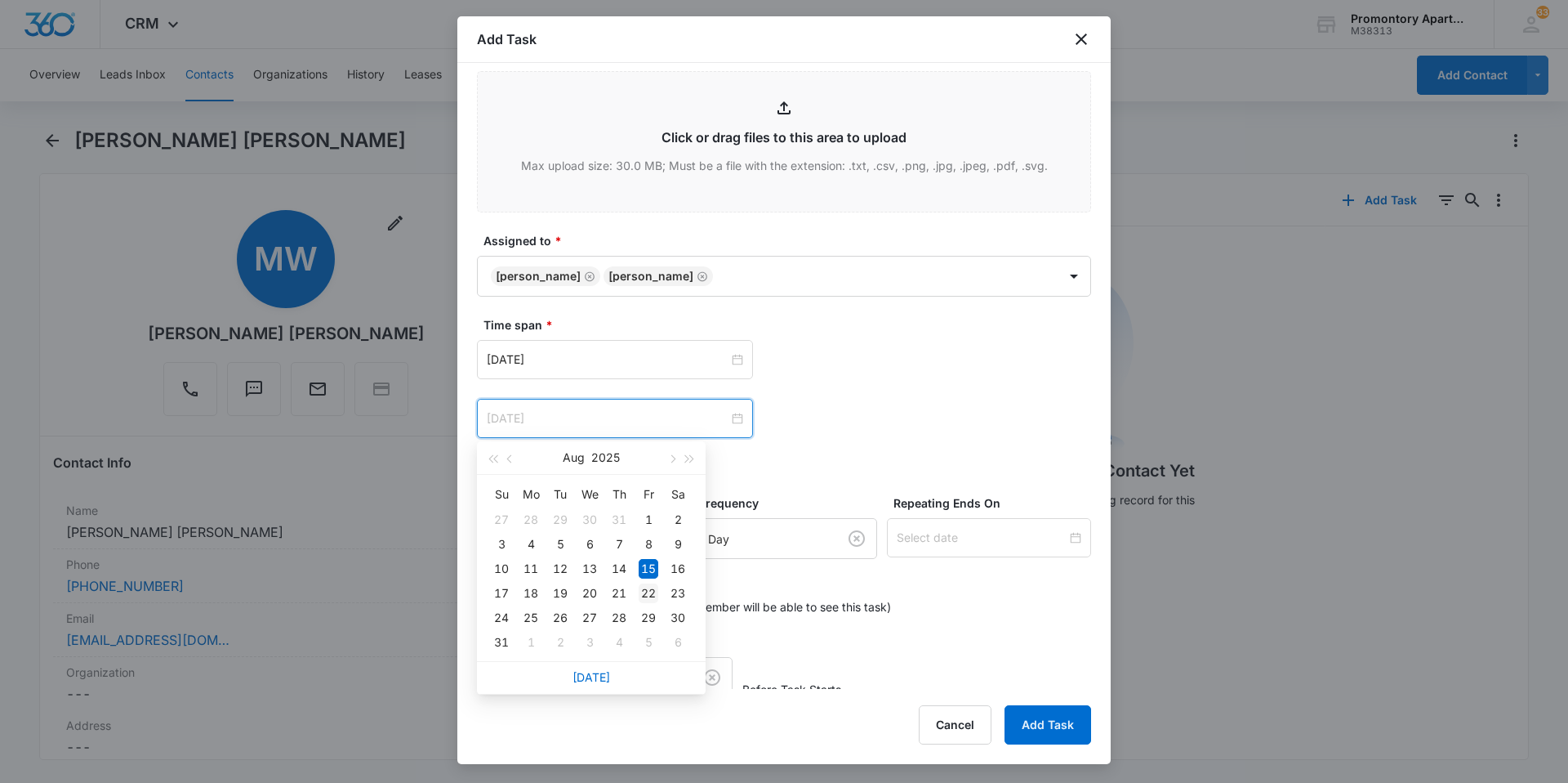
type input "[DATE]"
click at [651, 594] on div "22" at bounding box center [648, 593] width 19 height 19
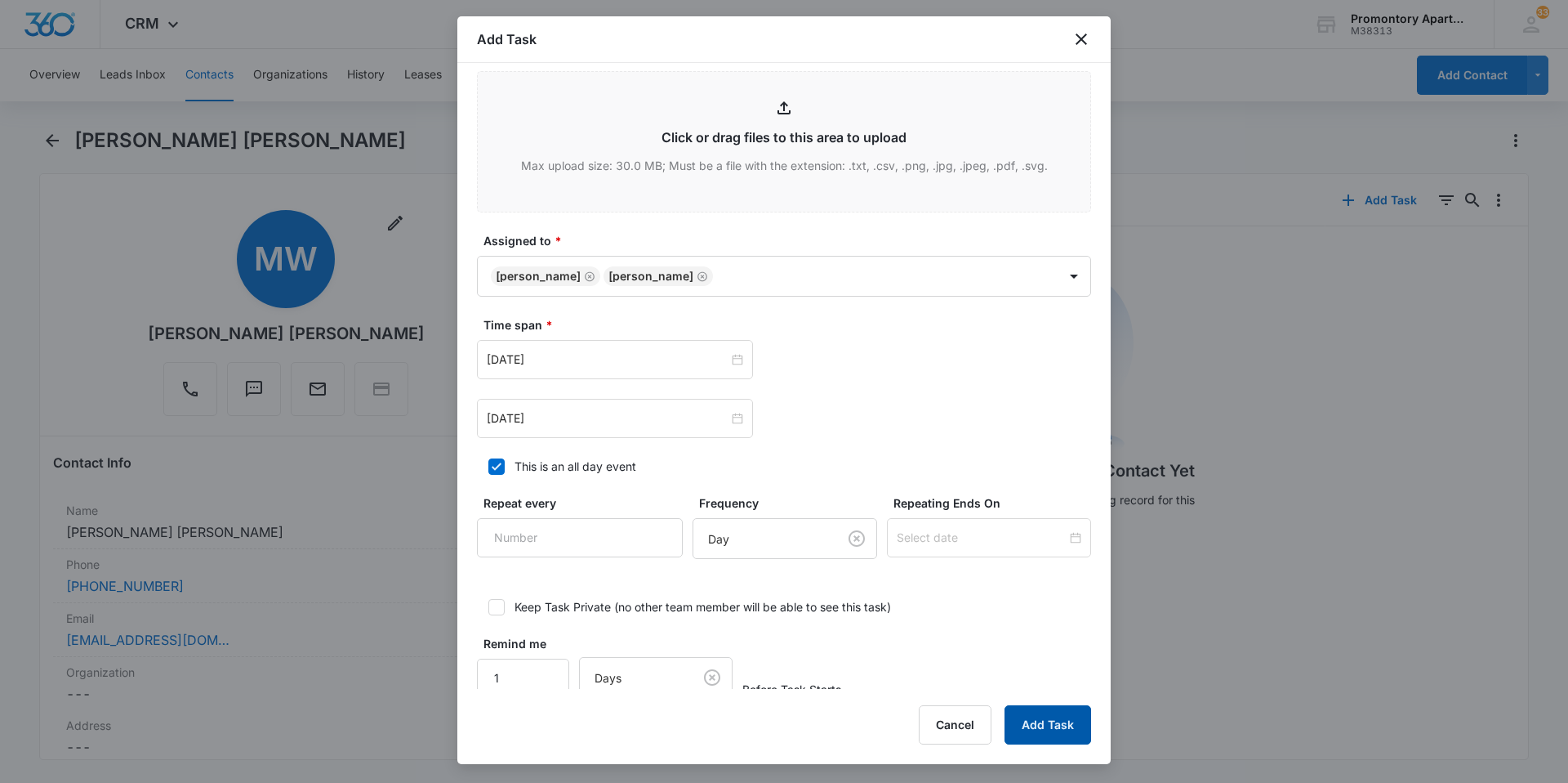
click at [1036, 721] on button "Add Task" at bounding box center [1048, 725] width 86 height 39
